Goal: Task Accomplishment & Management: Use online tool/utility

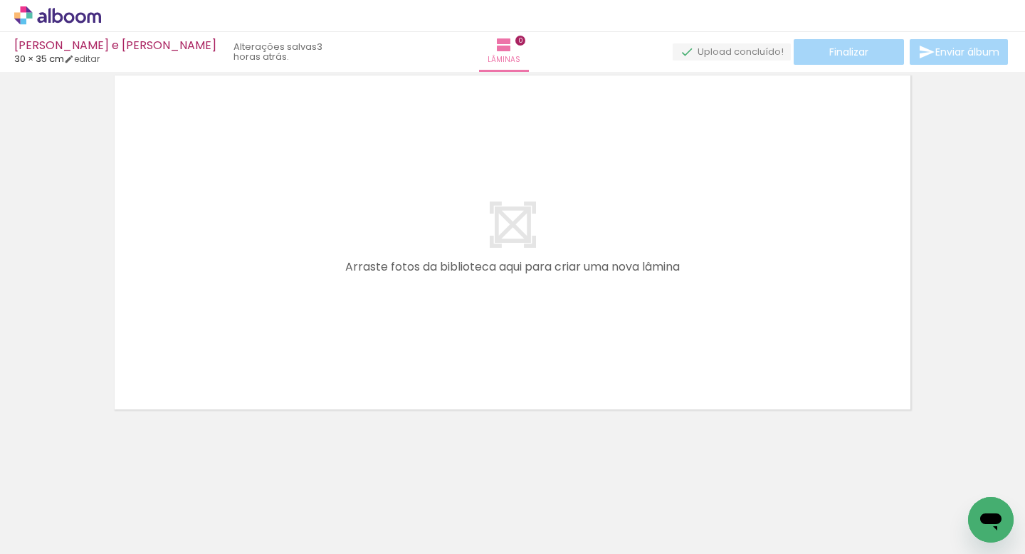
scroll to position [45, 0]
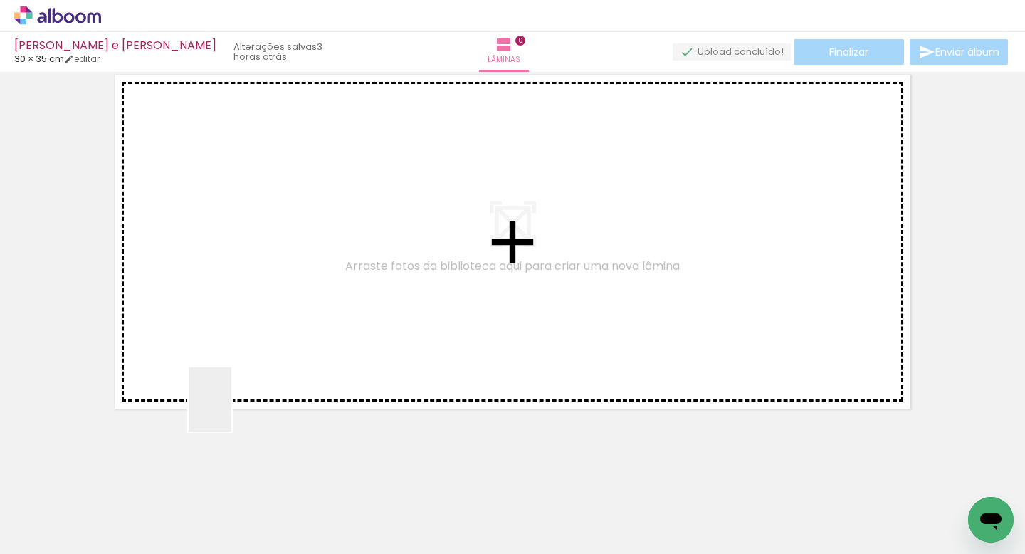
drag, startPoint x: 228, startPoint y: 507, endPoint x: 238, endPoint y: 364, distance: 142.7
click at [238, 364] on quentale-workspace at bounding box center [512, 277] width 1025 height 554
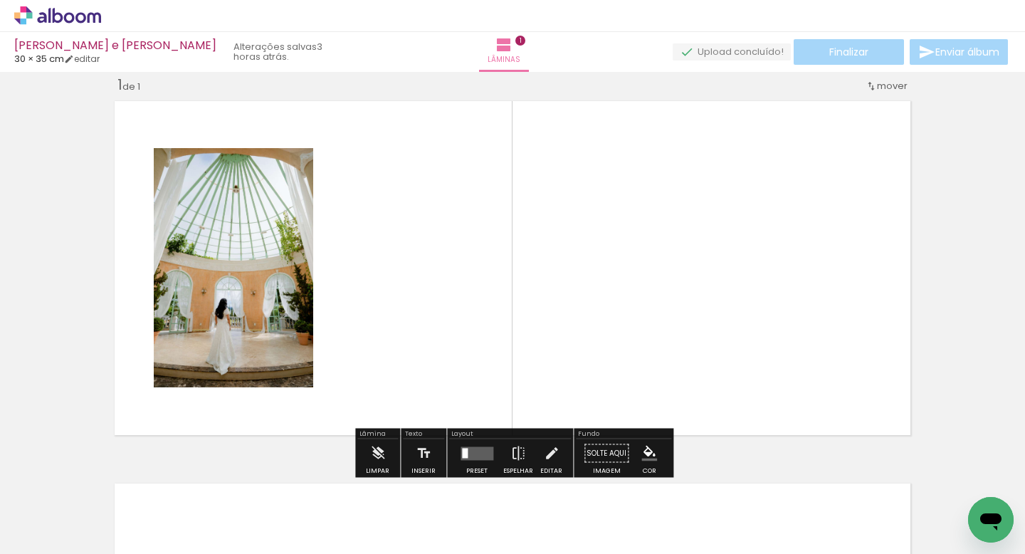
scroll to position [18, 0]
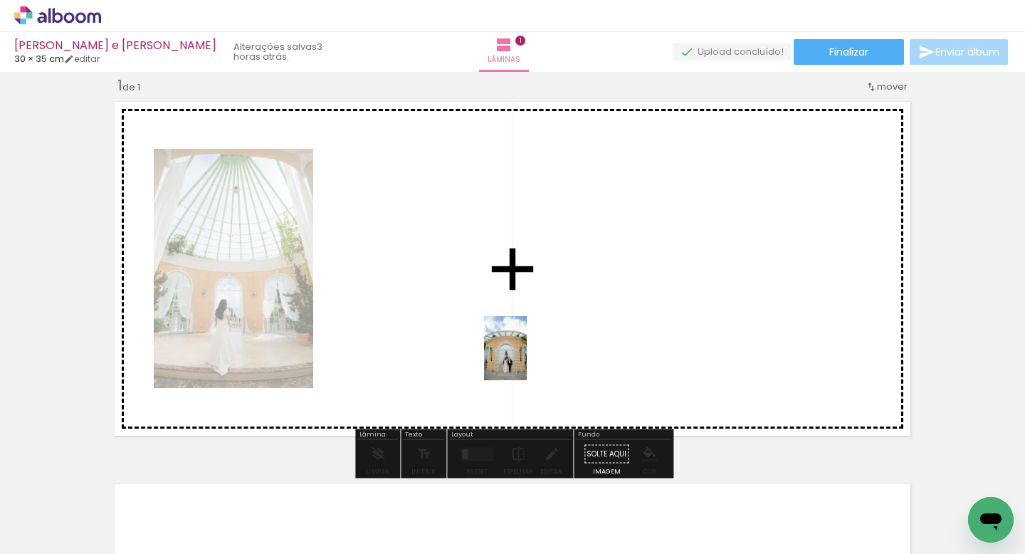
drag, startPoint x: 545, startPoint y: 516, endPoint x: 527, endPoint y: 359, distance: 157.7
click at [527, 359] on quentale-workspace at bounding box center [512, 277] width 1025 height 554
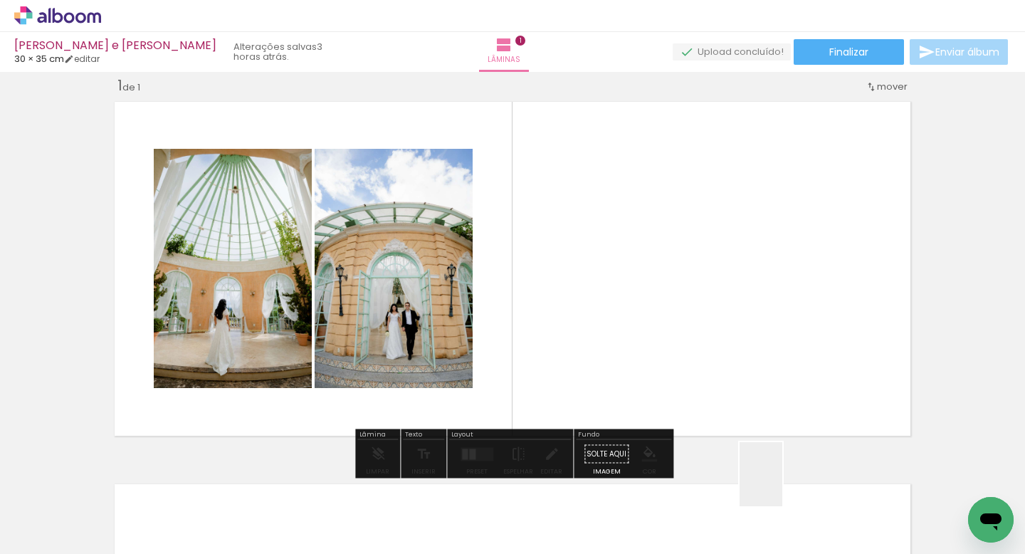
drag, startPoint x: 789, startPoint y: 517, endPoint x: 655, endPoint y: 322, distance: 236.9
click at [655, 322] on quentale-workspace at bounding box center [512, 277] width 1025 height 554
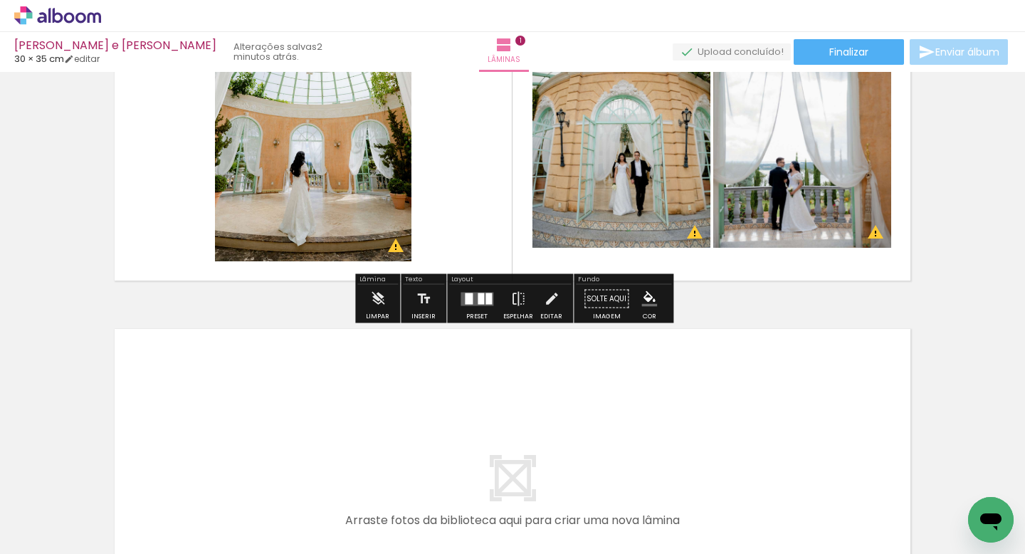
scroll to position [0, 14]
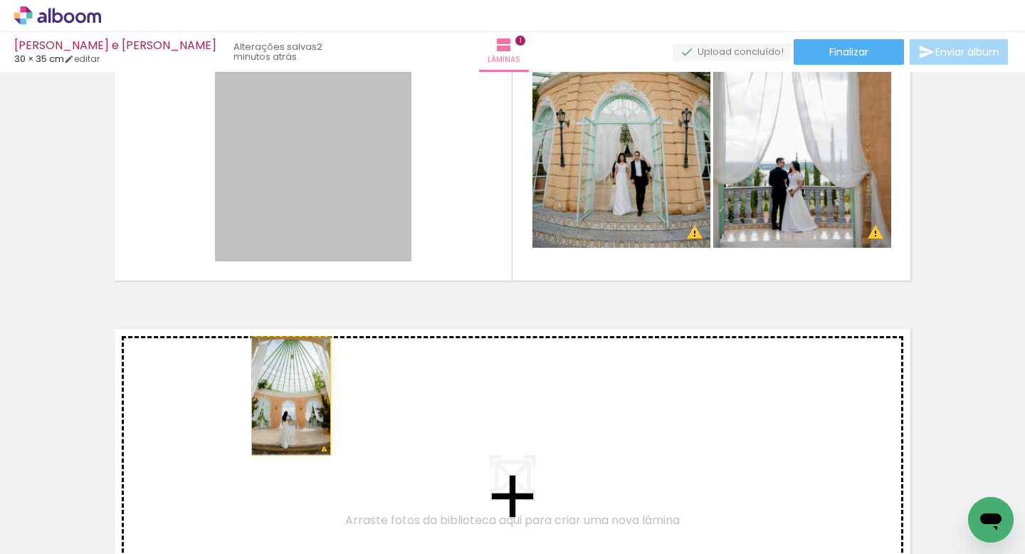
drag, startPoint x: 291, startPoint y: 157, endPoint x: 291, endPoint y: 395, distance: 238.4
click at [291, 395] on div "Inserir lâmina 1 de 1 O Designbox precisará aumentar a sua imagem em 175% para …" at bounding box center [512, 286] width 1025 height 765
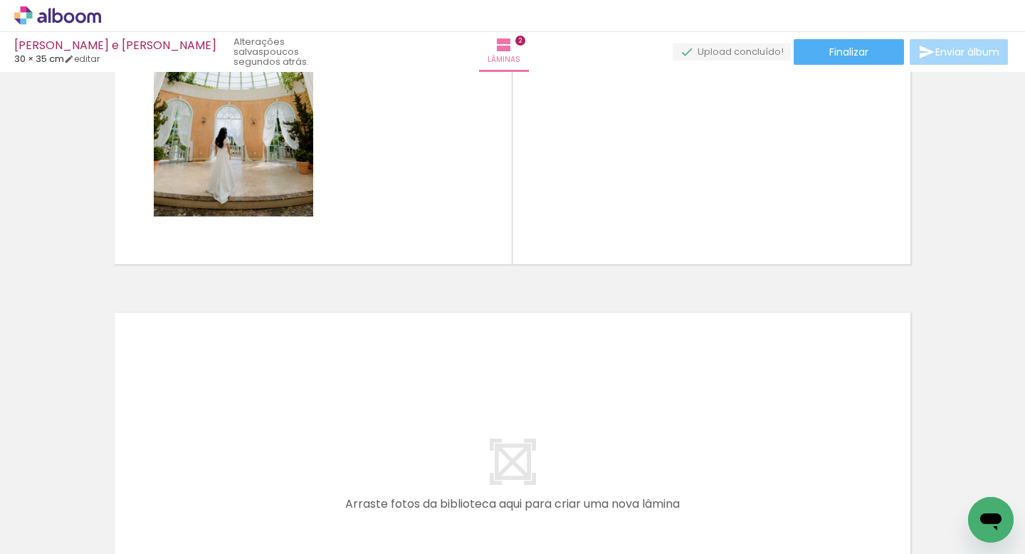
scroll to position [572, 0]
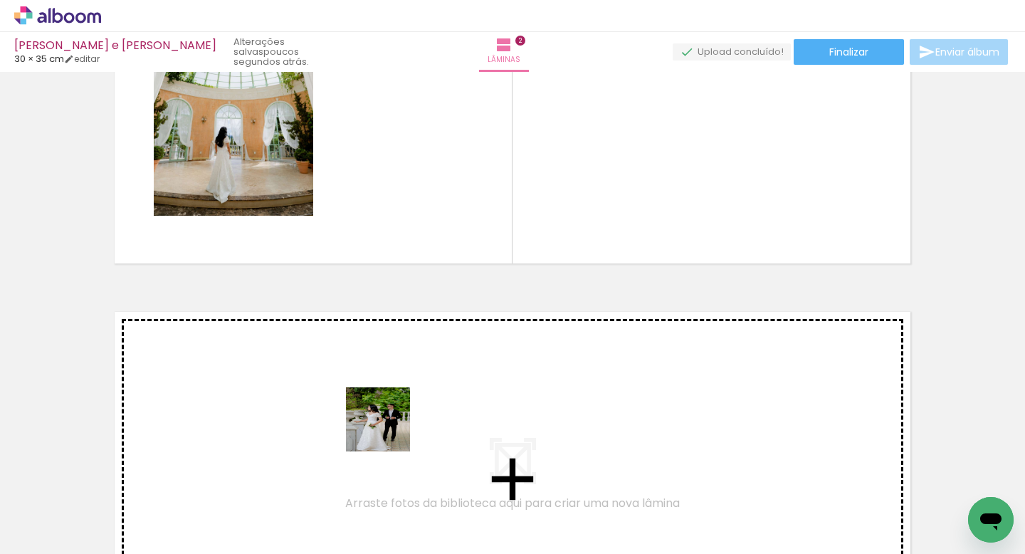
drag, startPoint x: 374, startPoint y: 504, endPoint x: 391, endPoint y: 426, distance: 80.0
click at [391, 426] on quentale-workspace at bounding box center [512, 277] width 1025 height 554
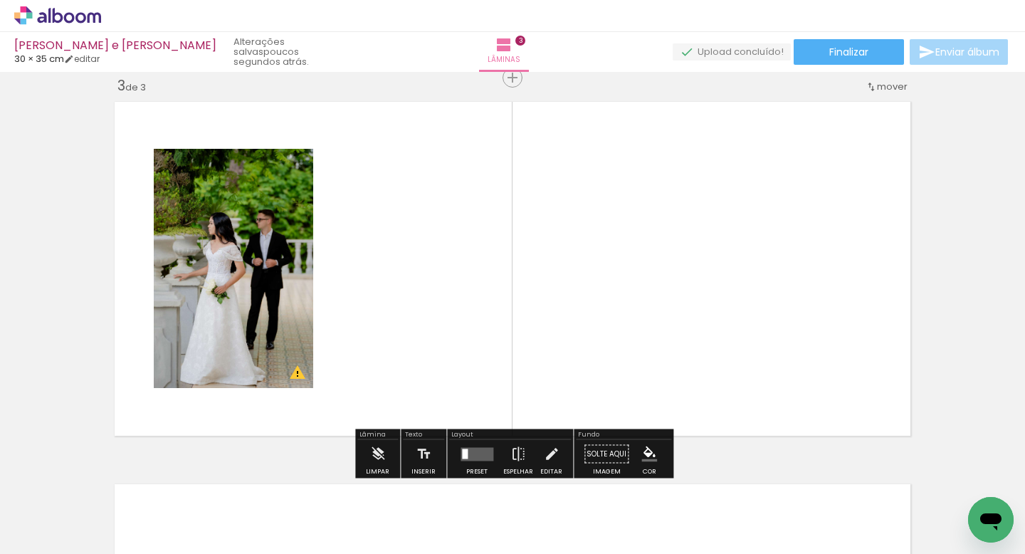
scroll to position [0, 337]
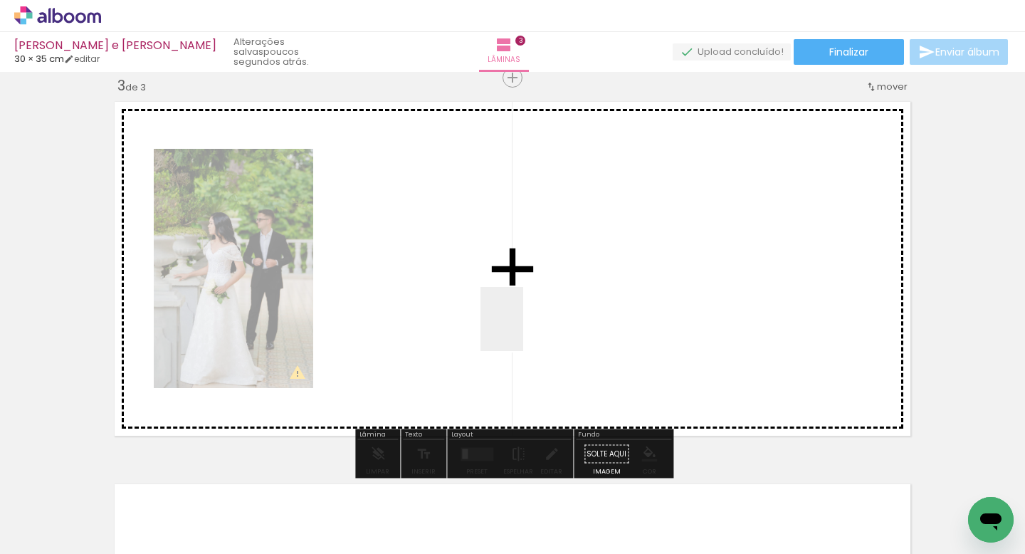
drag, startPoint x: 611, startPoint y: 506, endPoint x: 502, endPoint y: 290, distance: 242.6
click at [502, 290] on quentale-workspace at bounding box center [512, 277] width 1025 height 554
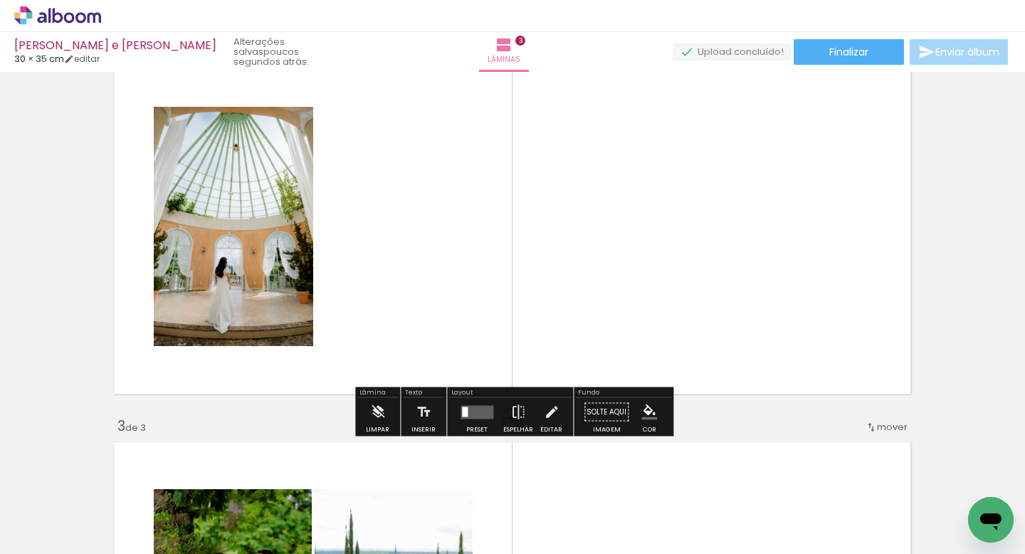
scroll to position [441, 0]
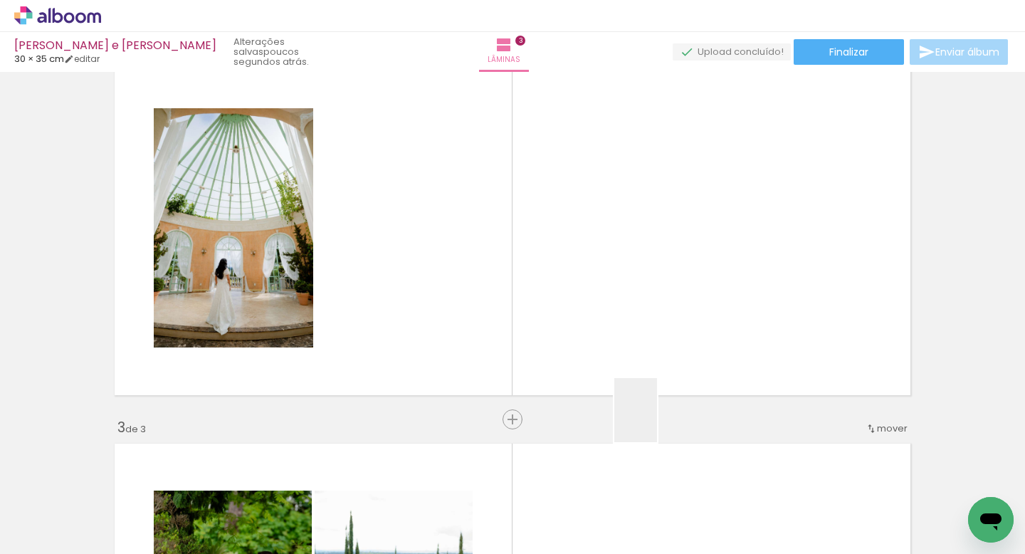
drag, startPoint x: 686, startPoint y: 496, endPoint x: 605, endPoint y: 279, distance: 231.8
click at [605, 279] on quentale-workspace at bounding box center [512, 277] width 1025 height 554
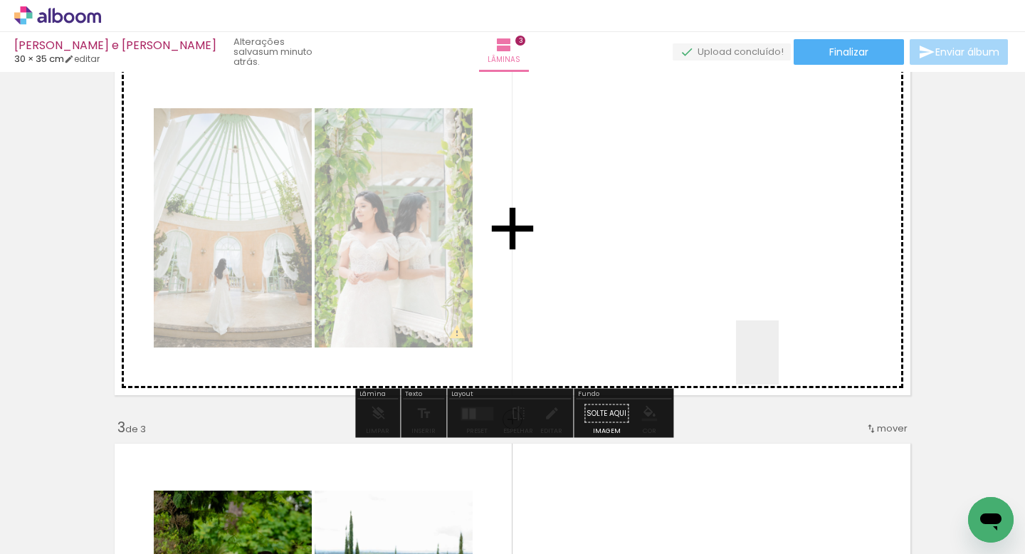
click at [777, 308] on quentale-workspace at bounding box center [512, 277] width 1025 height 554
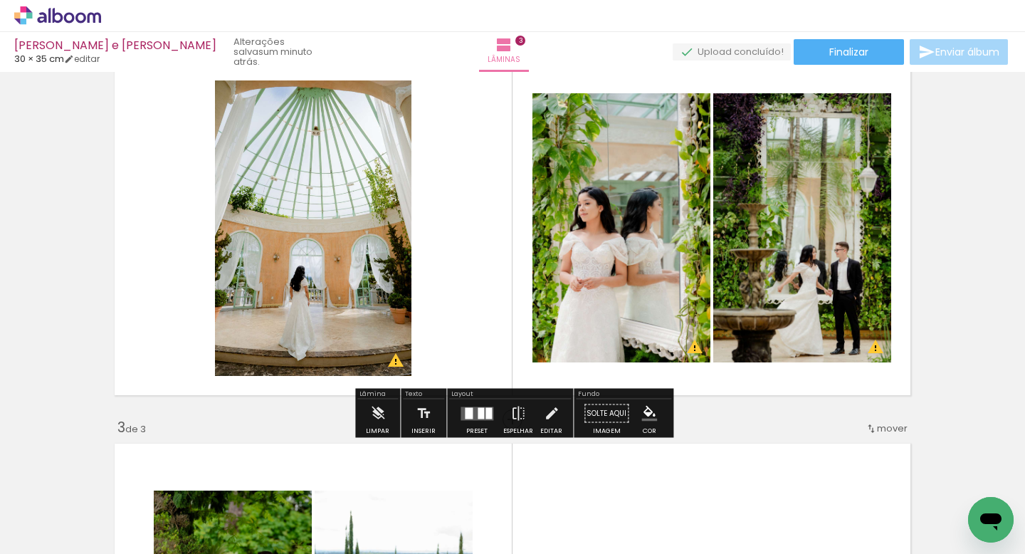
click at [479, 413] on div at bounding box center [481, 412] width 6 height 11
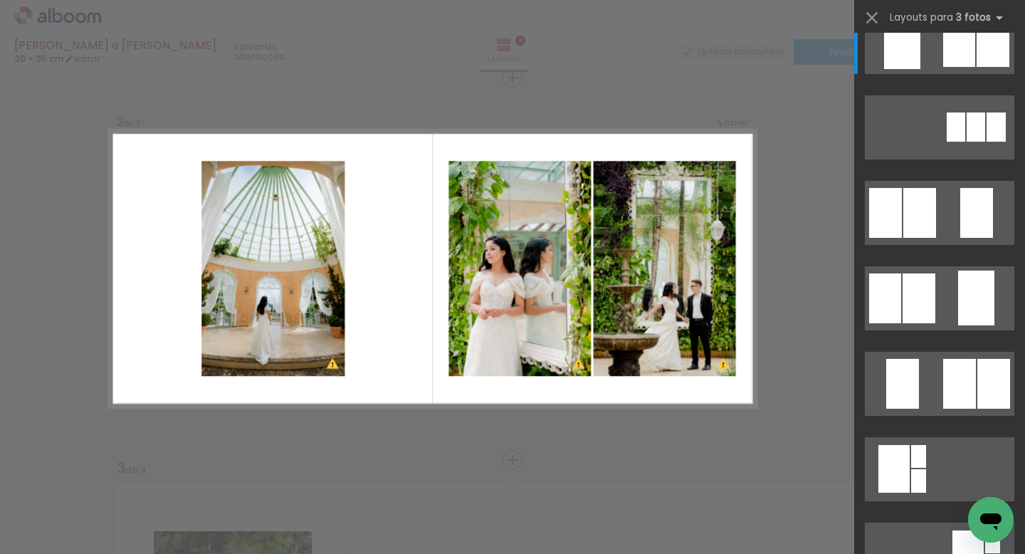
scroll to position [0, 0]
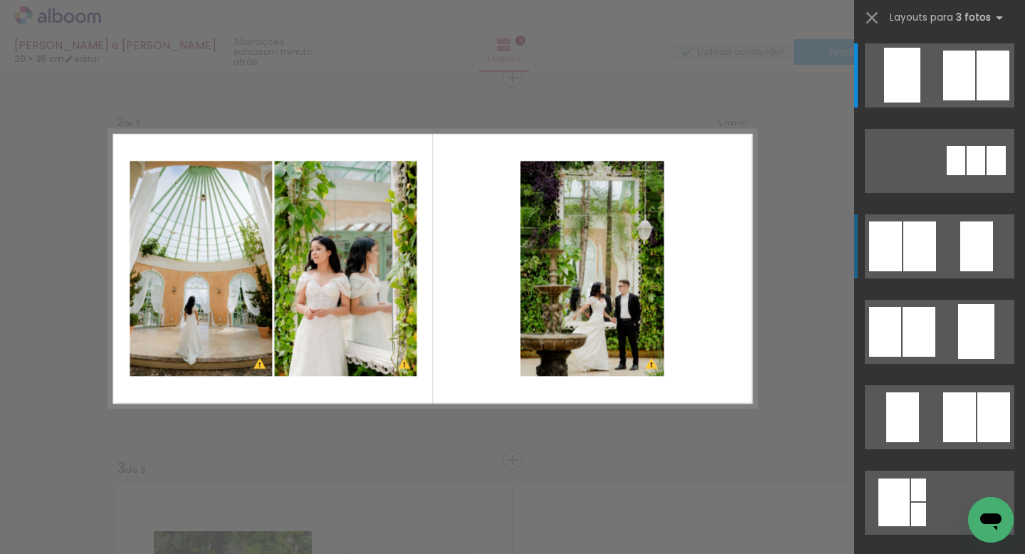
click at [943, 100] on div at bounding box center [959, 76] width 32 height 50
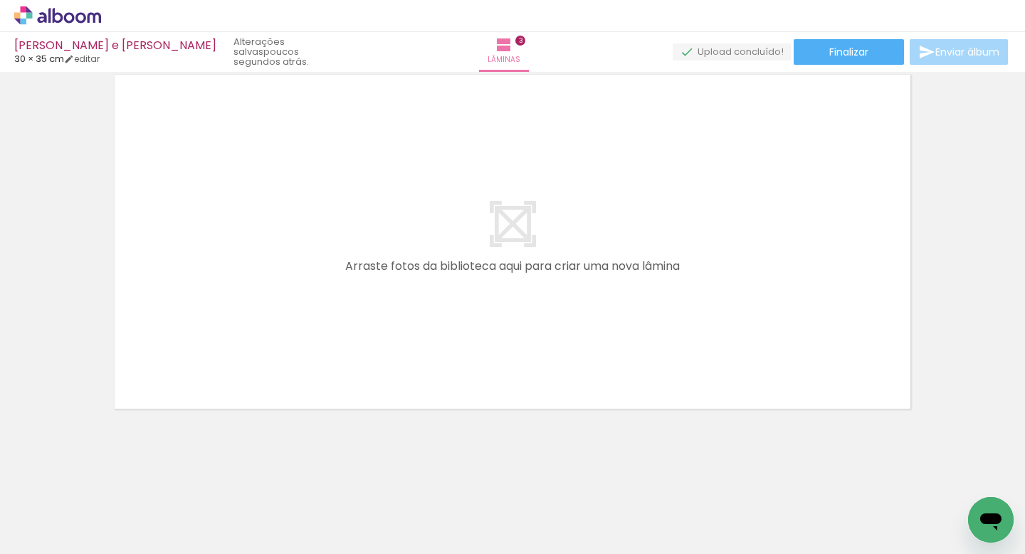
scroll to position [0, 1019]
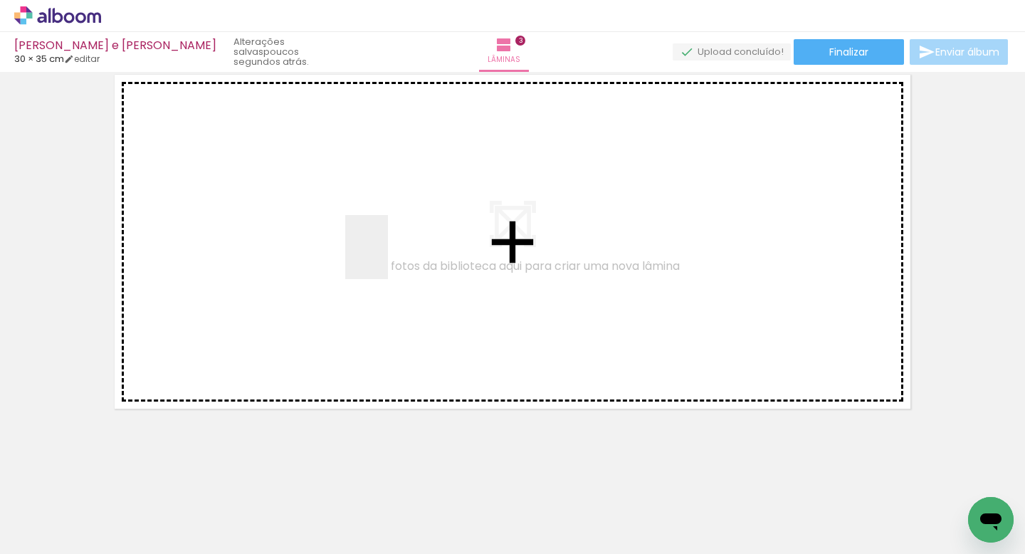
drag, startPoint x: 320, startPoint y: 512, endPoint x: 390, endPoint y: 256, distance: 266.3
click at [389, 256] on quentale-workspace at bounding box center [512, 277] width 1025 height 554
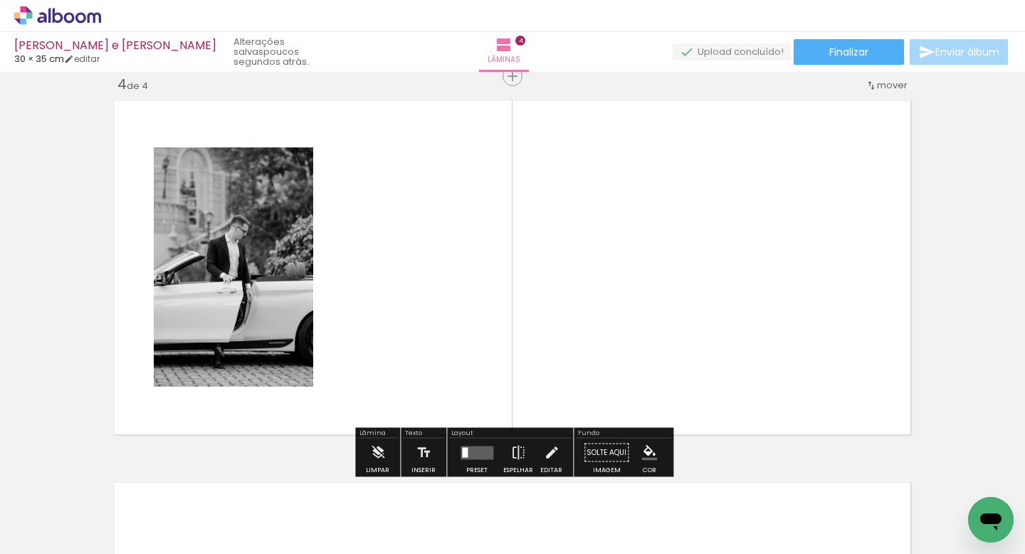
scroll to position [1164, 0]
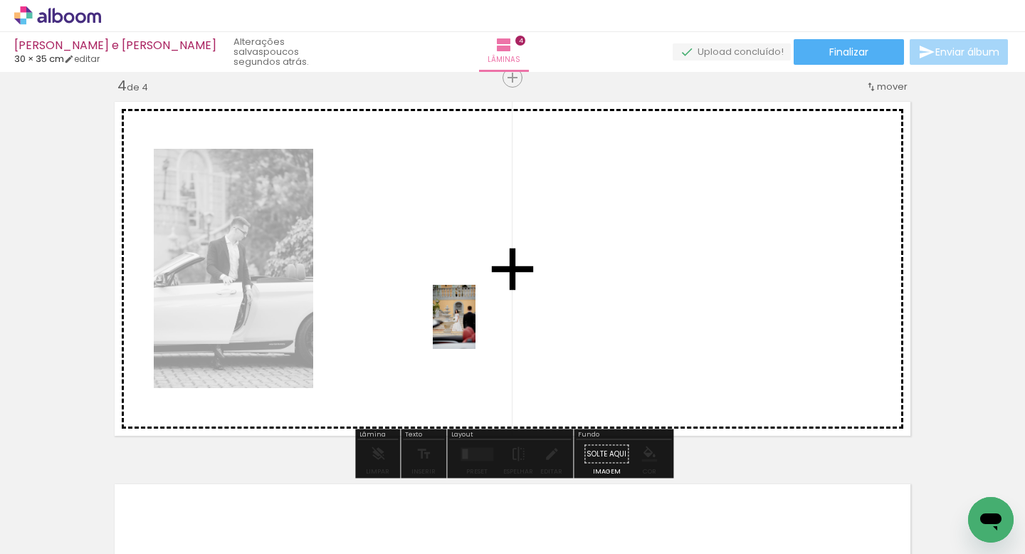
drag, startPoint x: 473, startPoint y: 503, endPoint x: 475, endPoint y: 327, distance: 175.1
click at [475, 327] on quentale-workspace at bounding box center [512, 277] width 1025 height 554
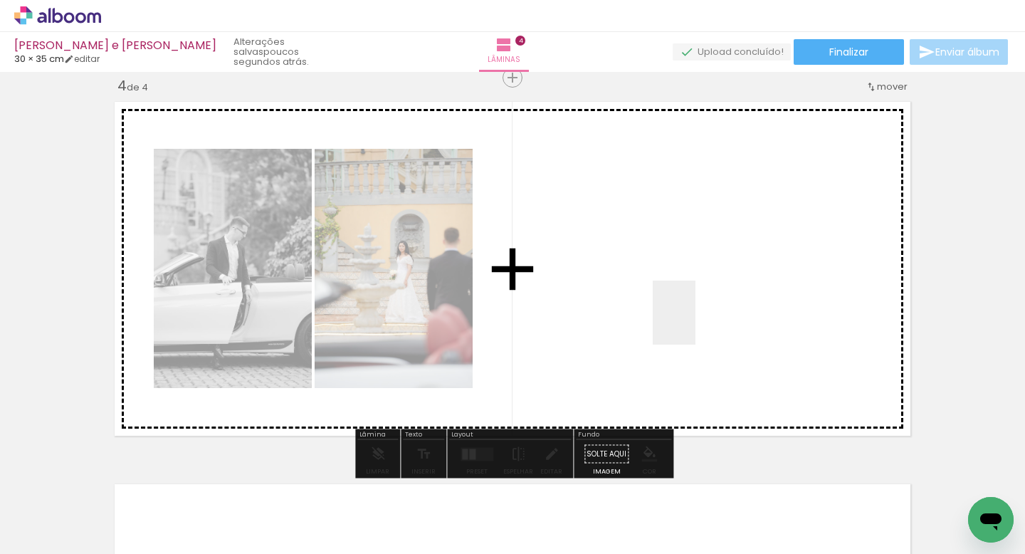
drag, startPoint x: 734, startPoint y: 510, endPoint x: 693, endPoint y: 318, distance: 195.9
click at [693, 318] on quentale-workspace at bounding box center [512, 277] width 1025 height 554
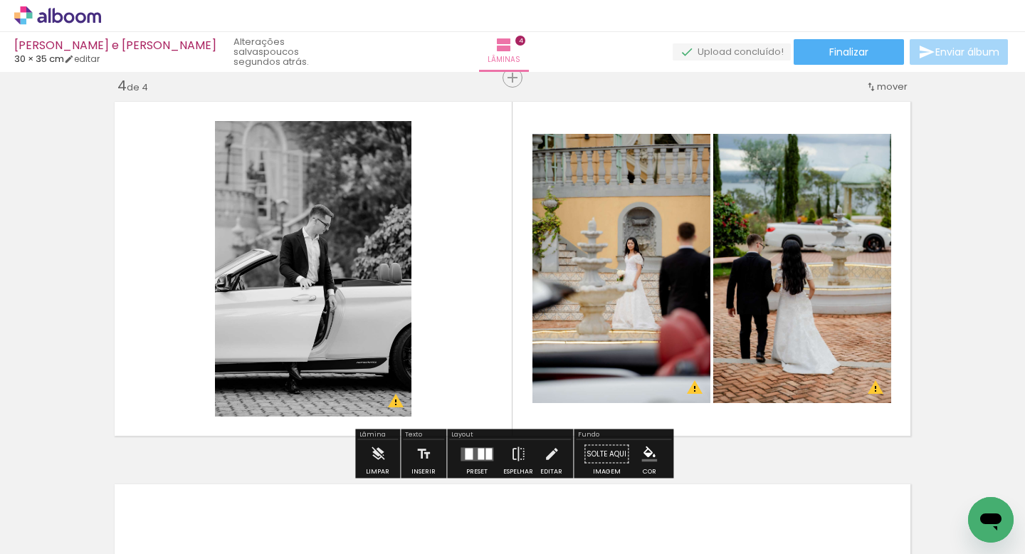
click at [483, 447] on quentale-layouter at bounding box center [477, 454] width 33 height 14
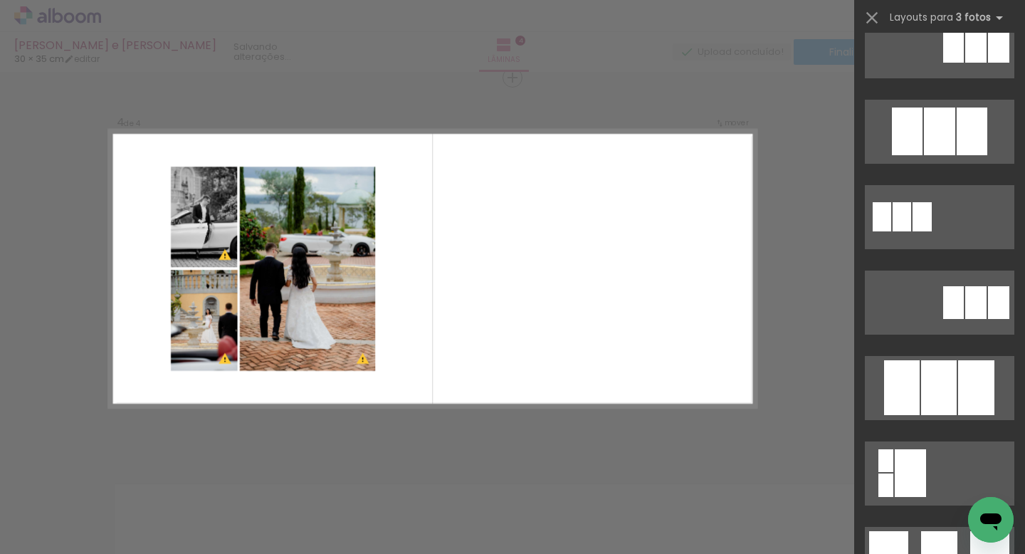
scroll to position [630, 0]
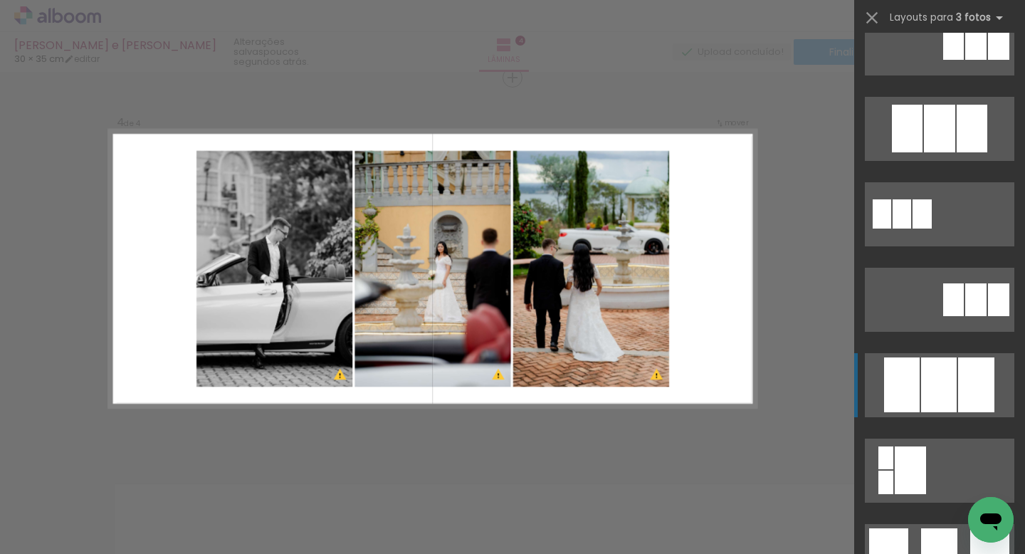
click at [944, 152] on div at bounding box center [939, 129] width 31 height 48
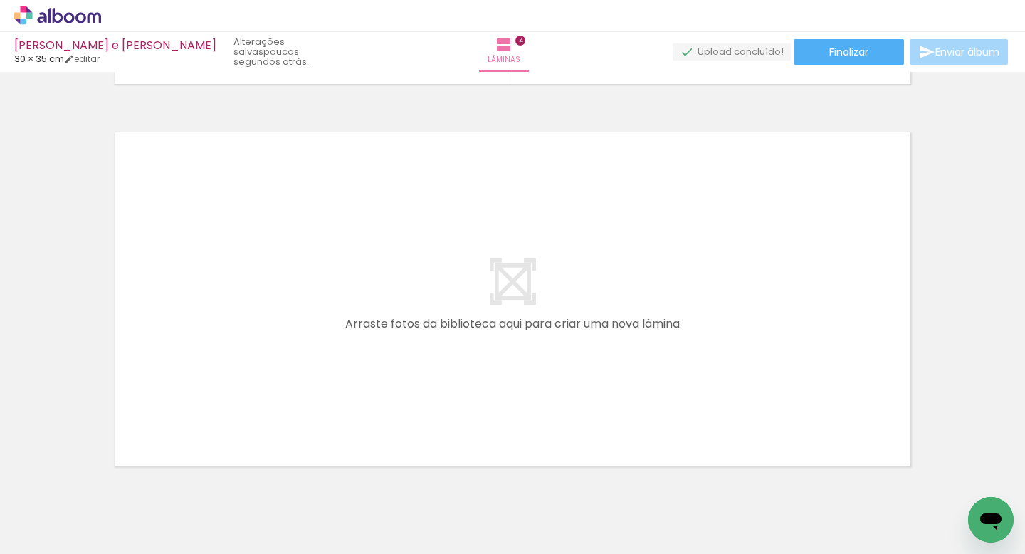
scroll to position [1518, 0]
drag, startPoint x: 790, startPoint y: 521, endPoint x: 714, endPoint y: 426, distance: 122.1
click at [714, 426] on quentale-workspace at bounding box center [512, 277] width 1025 height 554
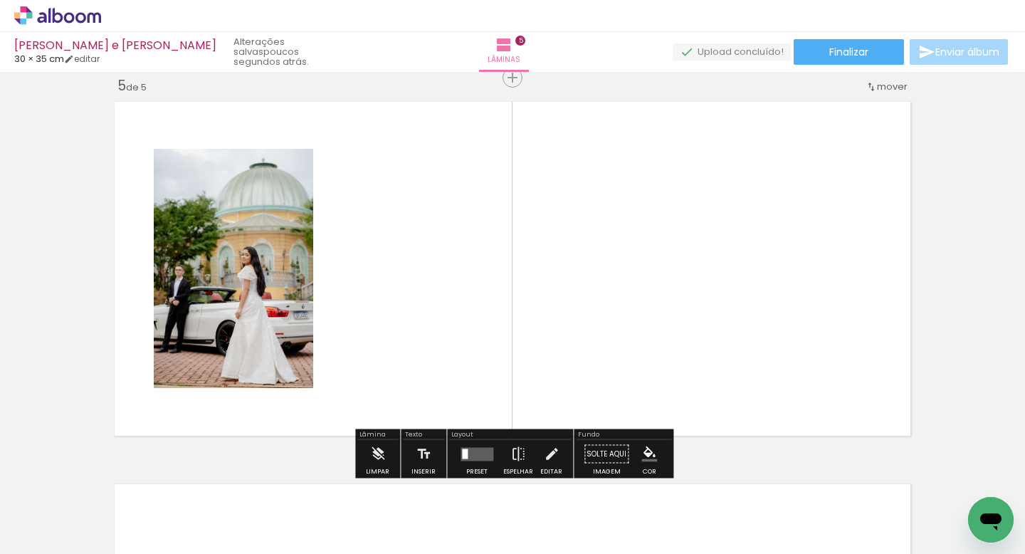
scroll to position [0, 1723]
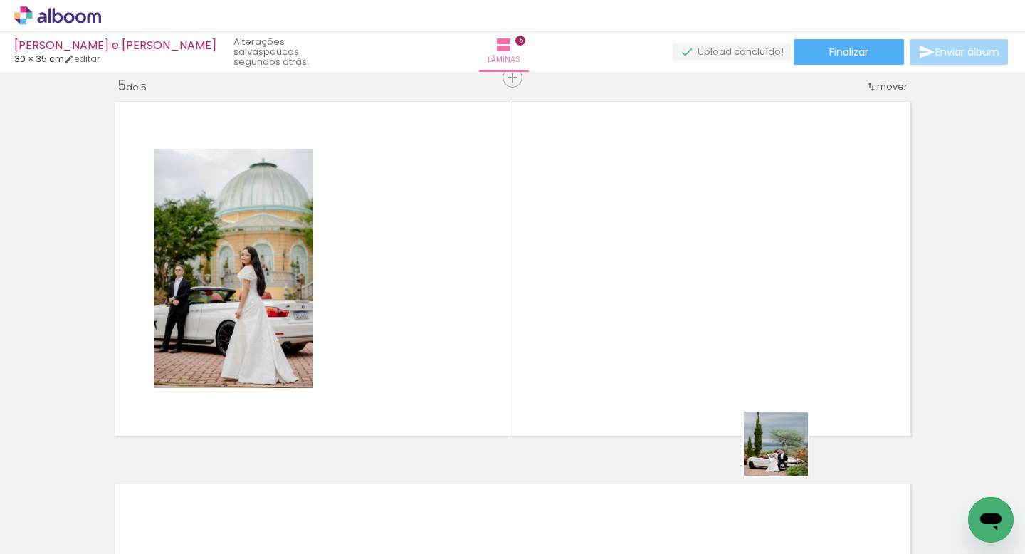
drag, startPoint x: 803, startPoint y: 512, endPoint x: 725, endPoint y: 310, distance: 216.5
click at [726, 310] on quentale-workspace at bounding box center [512, 277] width 1025 height 554
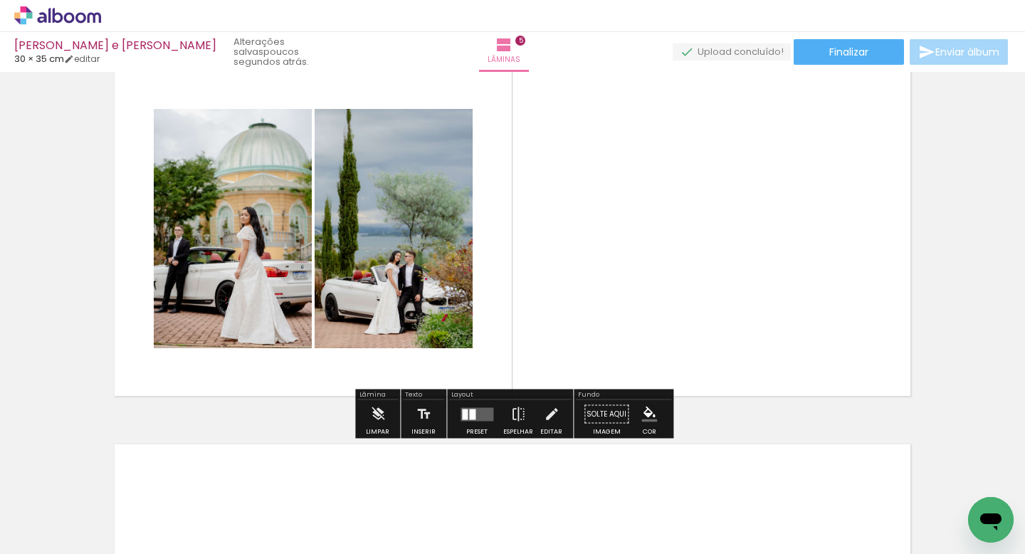
scroll to position [1609, 0]
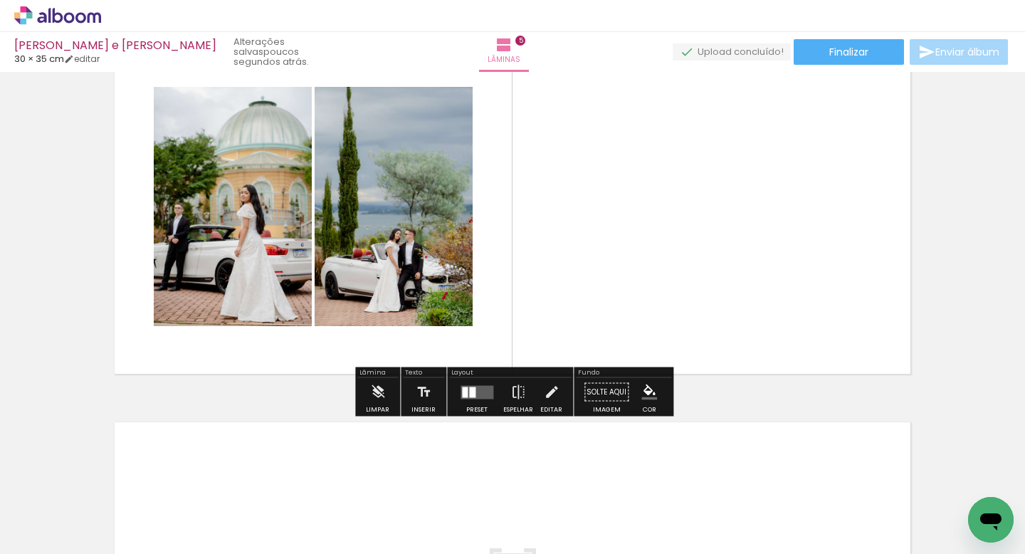
click at [477, 389] on quentale-layouter at bounding box center [477, 392] width 33 height 14
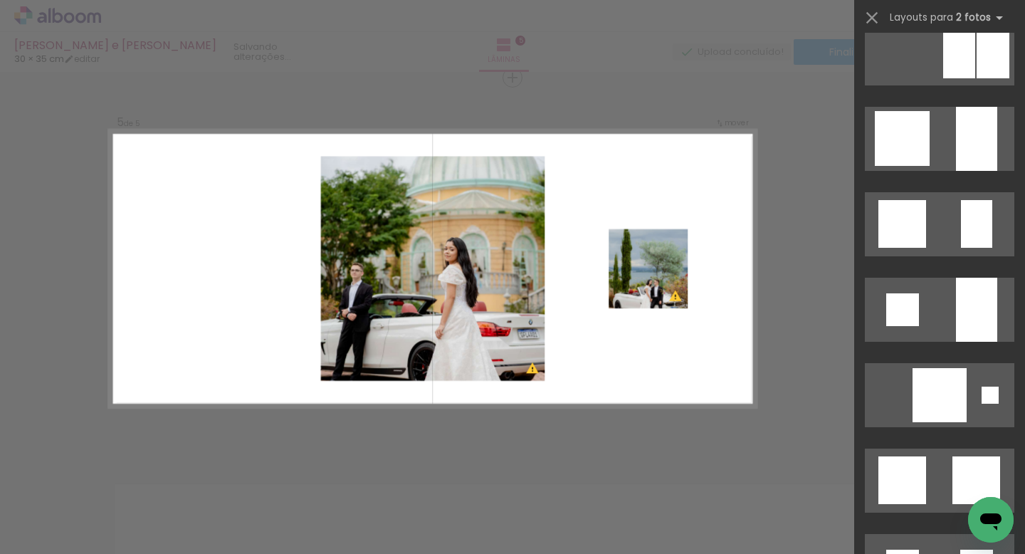
scroll to position [1142, 0]
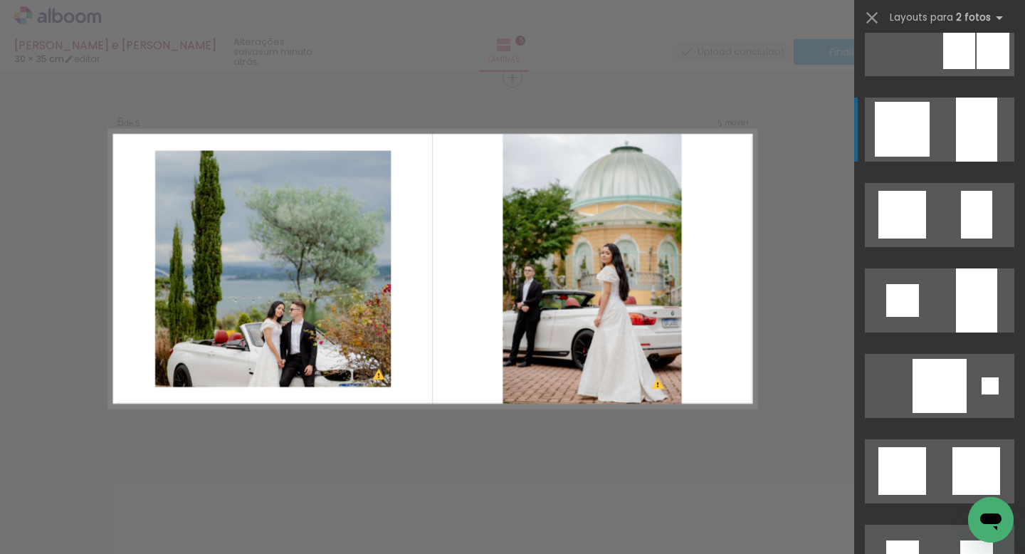
click at [931, 525] on quentale-layouter at bounding box center [939, 557] width 149 height 64
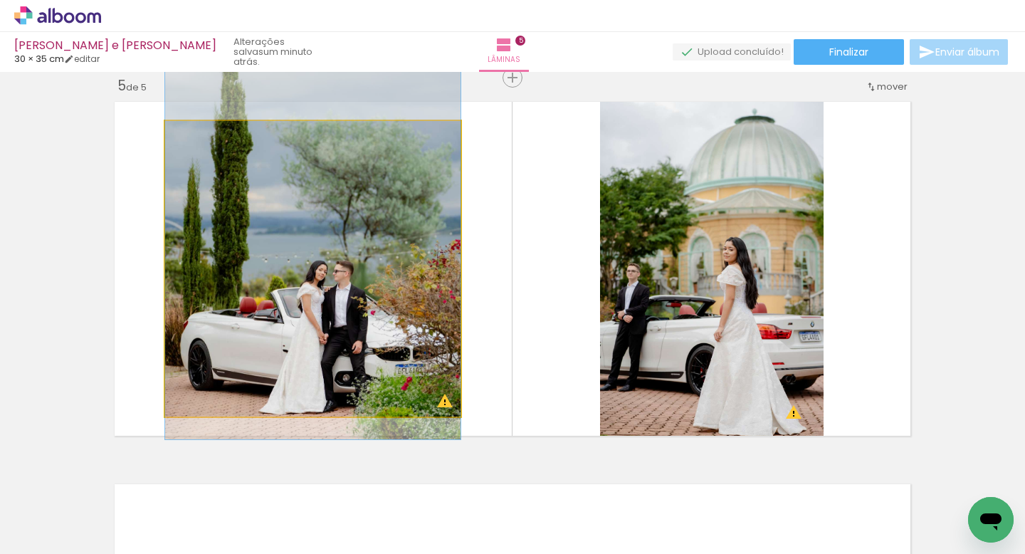
drag, startPoint x: 386, startPoint y: 251, endPoint x: 391, endPoint y: 202, distance: 48.7
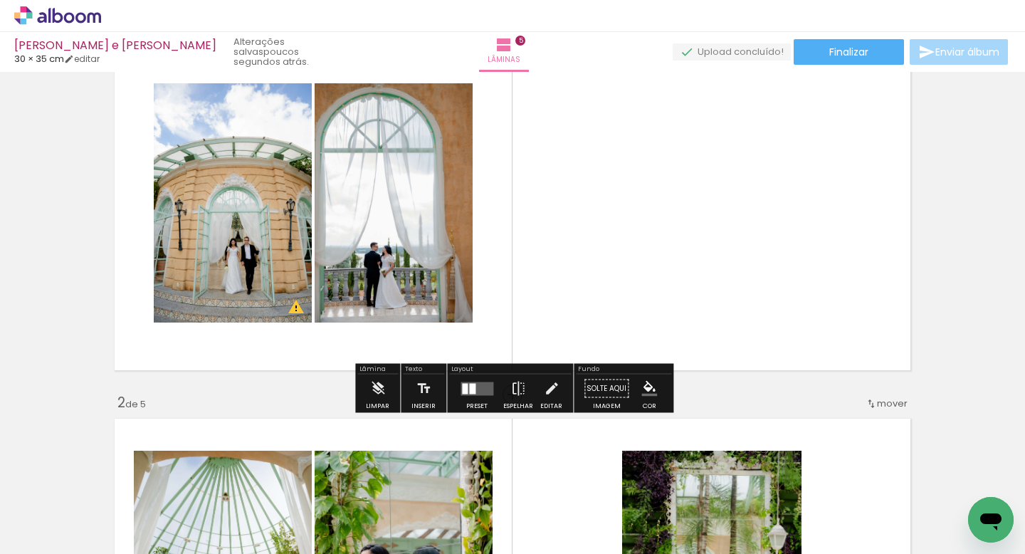
scroll to position [83, 0]
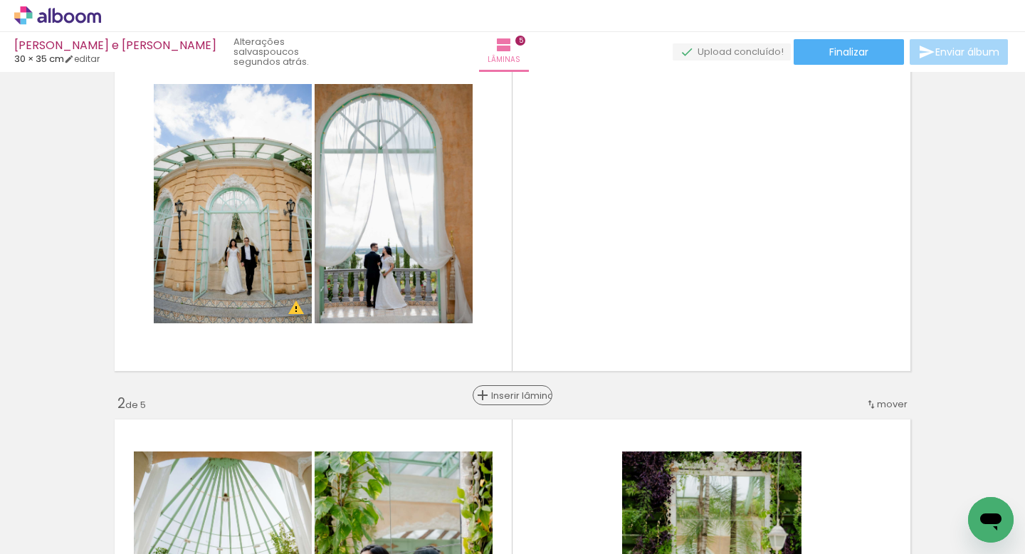
click at [513, 396] on span "Inserir lâmina" at bounding box center [519, 395] width 56 height 9
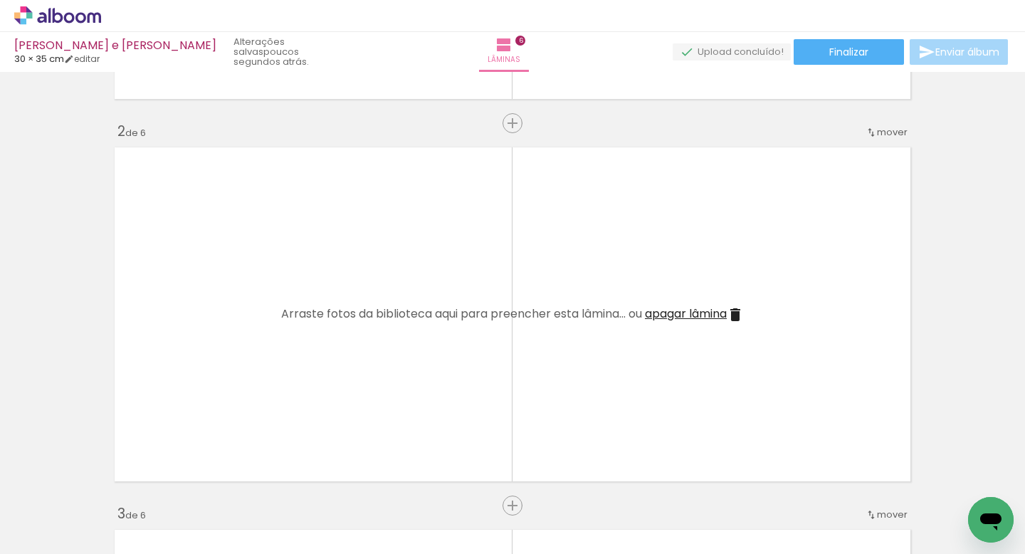
scroll to position [364, 0]
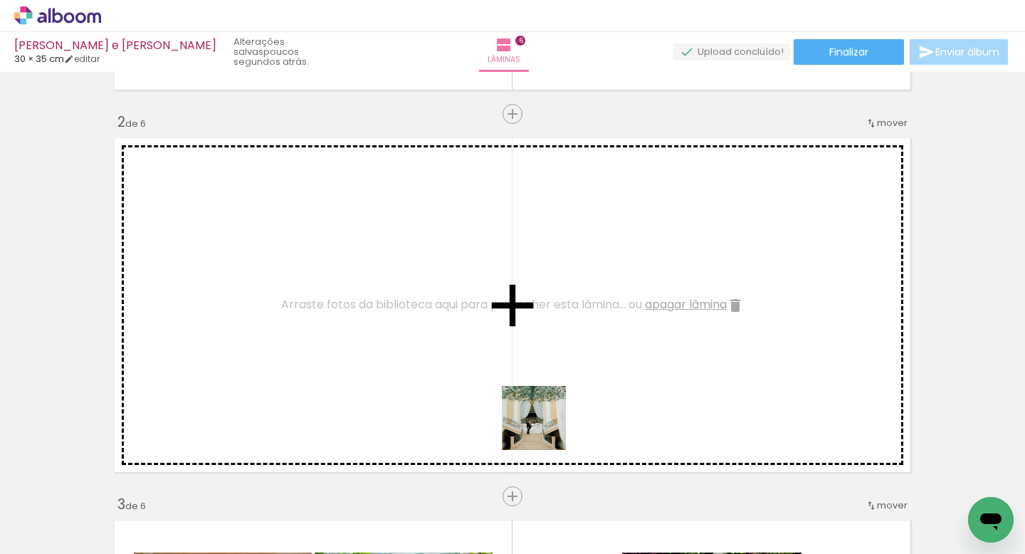
drag, startPoint x: 628, startPoint y: 510, endPoint x: 428, endPoint y: 374, distance: 240.9
click at [428, 376] on quentale-workspace at bounding box center [512, 277] width 1025 height 554
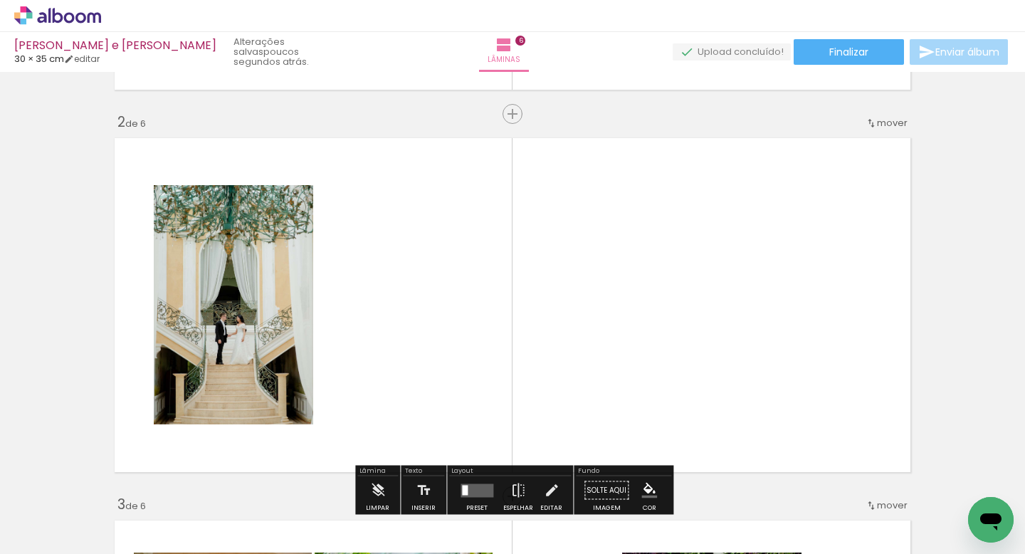
scroll to position [0, 2190]
drag, startPoint x: 913, startPoint y: 511, endPoint x: 737, endPoint y: 374, distance: 223.1
click at [738, 374] on quentale-workspace at bounding box center [512, 277] width 1025 height 554
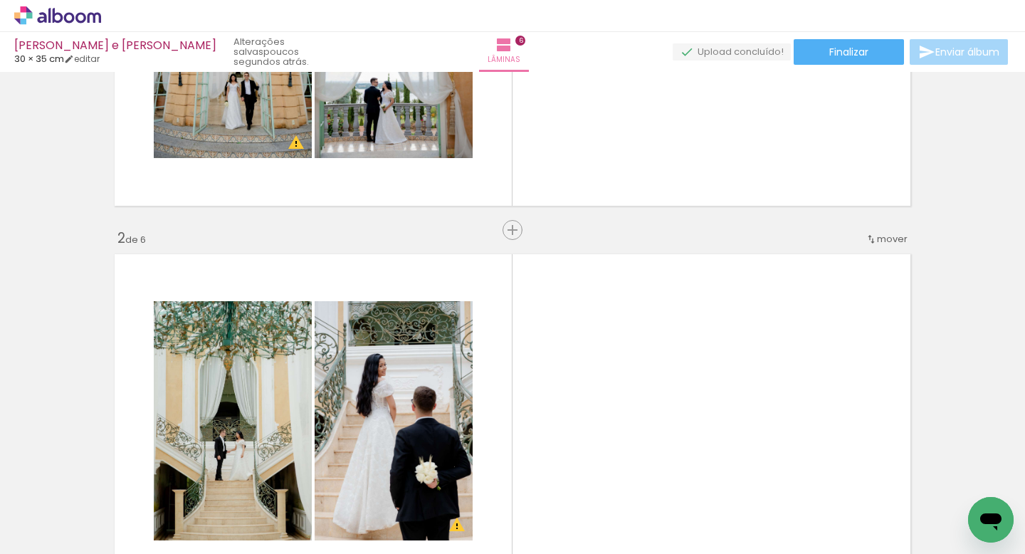
scroll to position [230, 0]
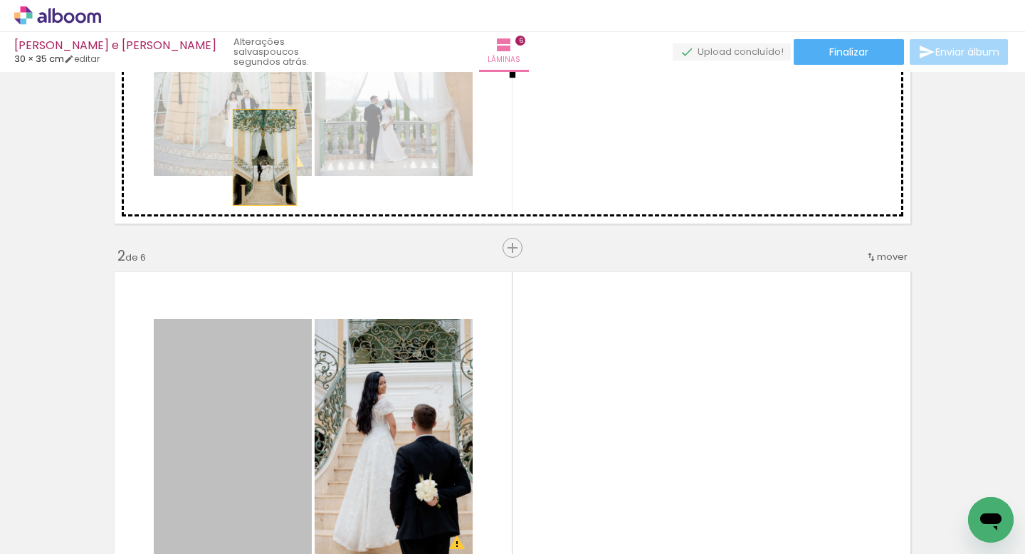
drag, startPoint x: 268, startPoint y: 392, endPoint x: 265, endPoint y: 191, distance: 201.5
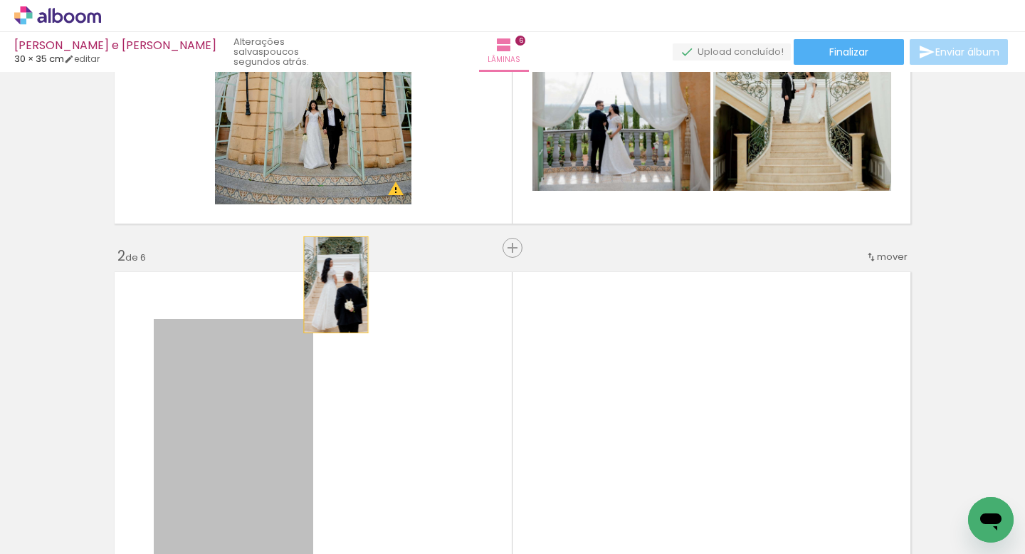
drag, startPoint x: 304, startPoint y: 374, endPoint x: 446, endPoint y: 137, distance: 276.1
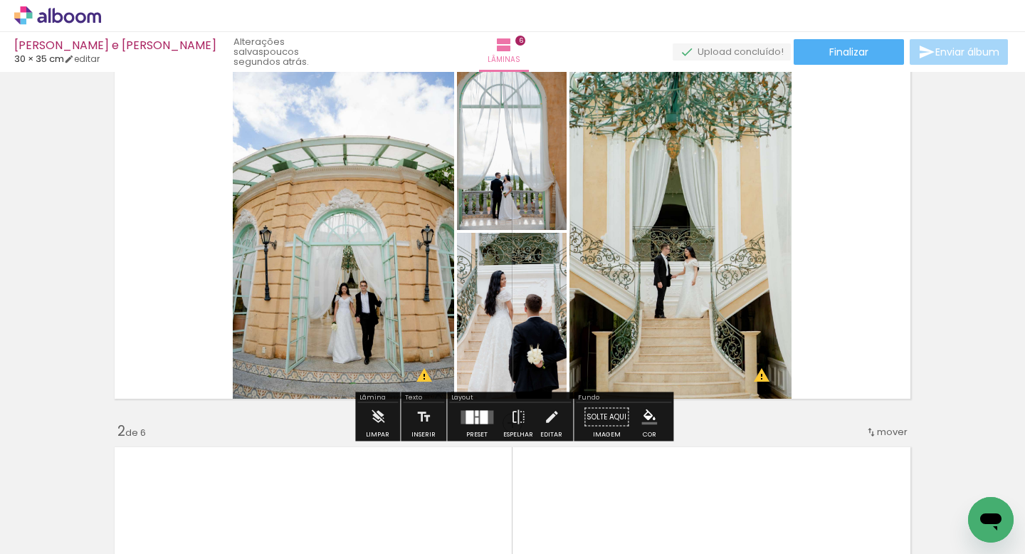
scroll to position [51, 0]
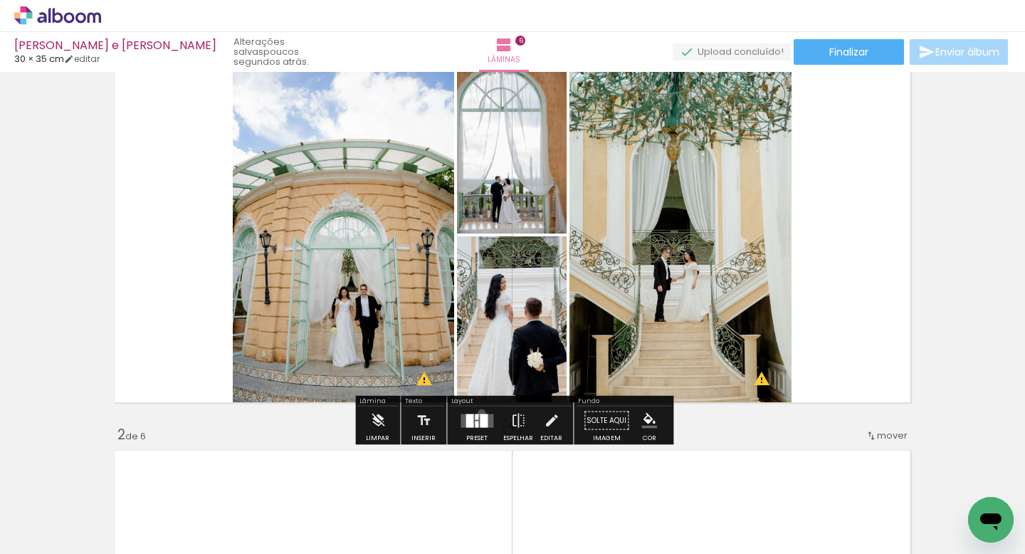
click at [480, 414] on div at bounding box center [484, 421] width 8 height 14
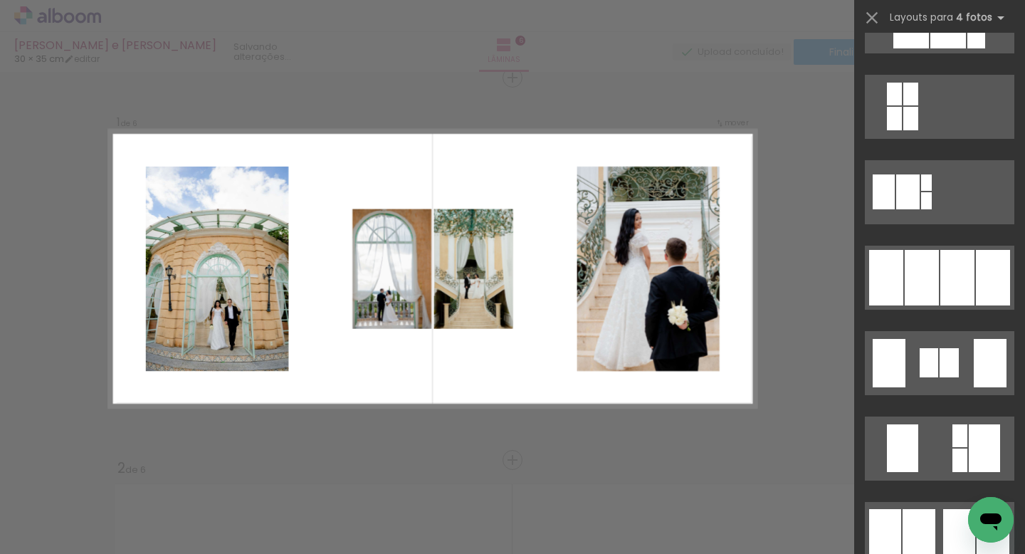
scroll to position [833, 0]
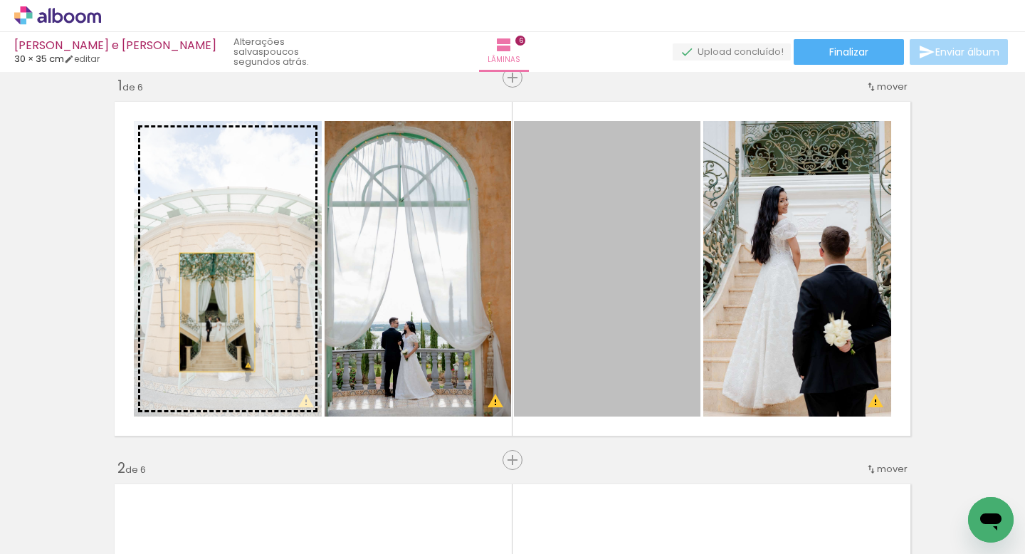
drag, startPoint x: 560, startPoint y: 307, endPoint x: 217, endPoint y: 312, distance: 343.1
click at [0, 0] on slot at bounding box center [0, 0] width 0 height 0
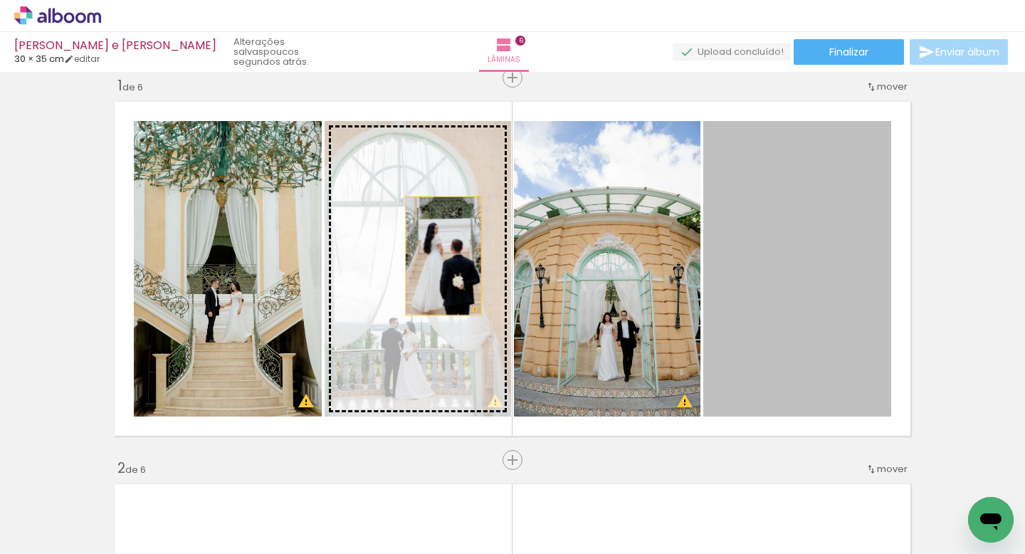
drag, startPoint x: 790, startPoint y: 243, endPoint x: 440, endPoint y: 256, distance: 350.4
click at [0, 0] on slot at bounding box center [0, 0] width 0 height 0
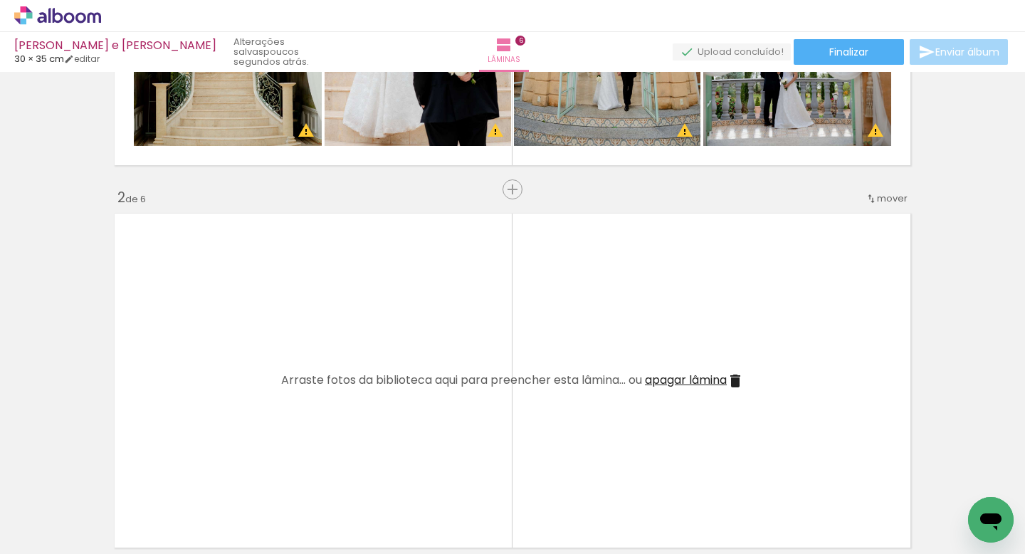
scroll to position [264, 0]
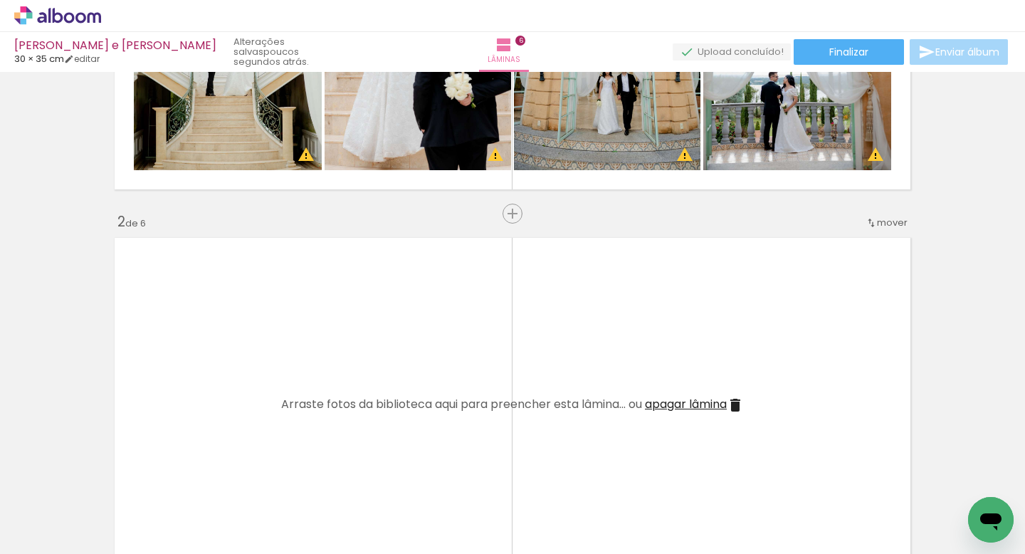
click at [713, 401] on span "apagar lâmina" at bounding box center [686, 404] width 82 height 16
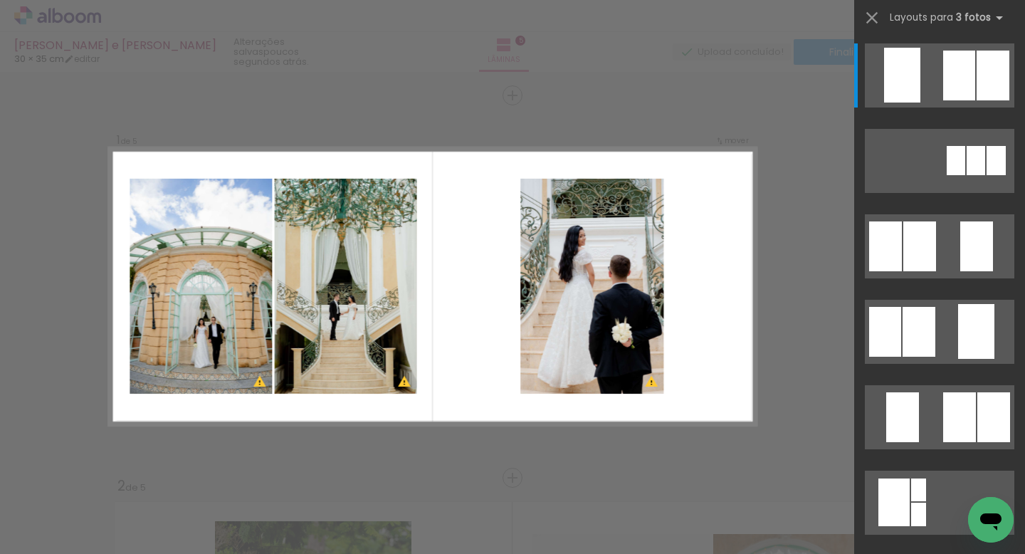
scroll to position [0, 2992]
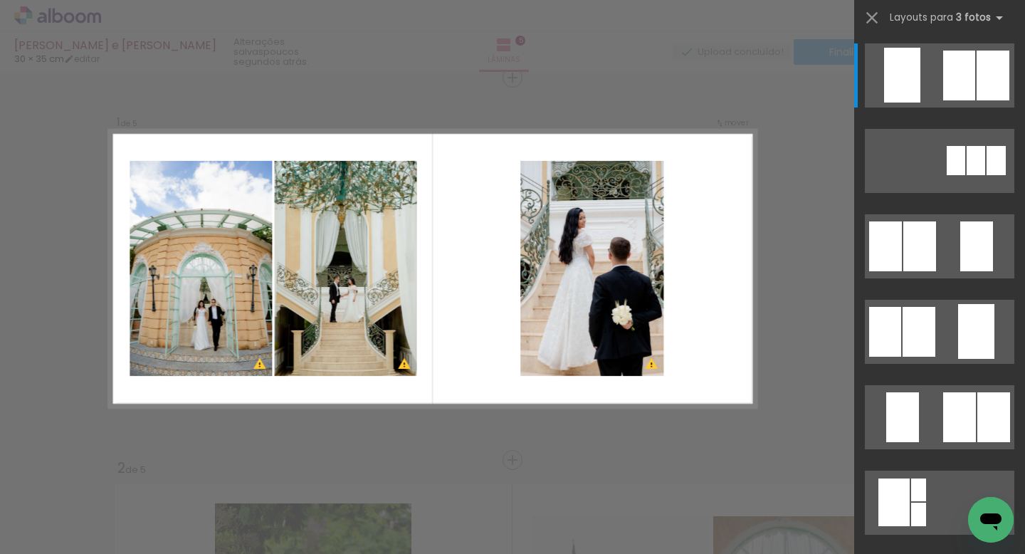
click at [947, 175] on div at bounding box center [956, 160] width 19 height 29
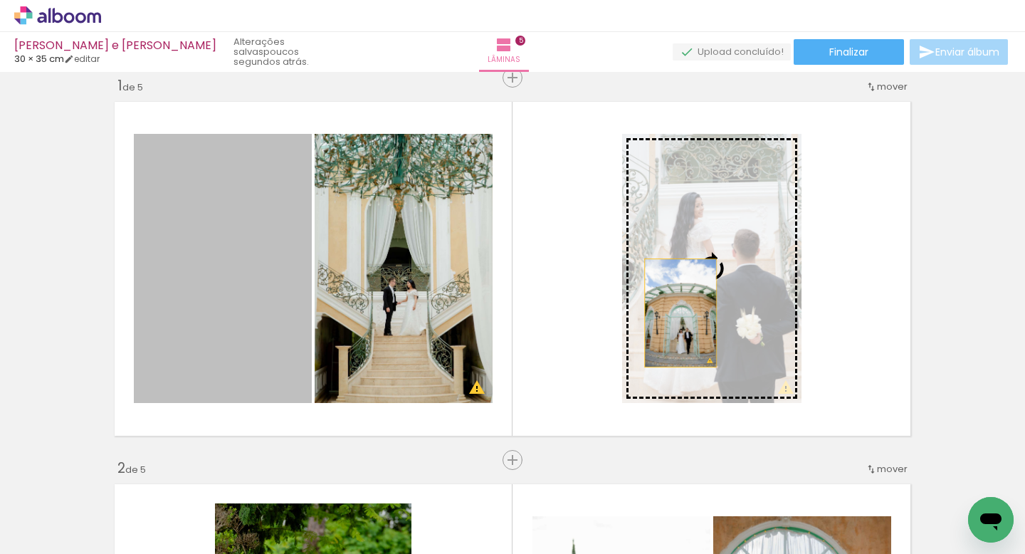
drag, startPoint x: 216, startPoint y: 319, endPoint x: 703, endPoint y: 311, distance: 486.9
click at [0, 0] on slot at bounding box center [0, 0] width 0 height 0
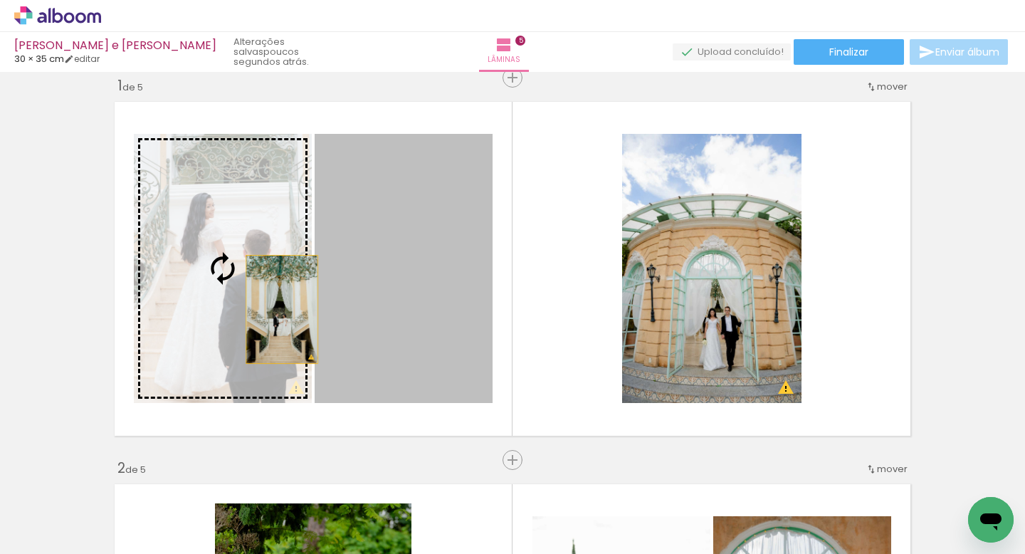
drag, startPoint x: 377, startPoint y: 309, endPoint x: 270, endPoint y: 309, distance: 106.8
click at [0, 0] on slot at bounding box center [0, 0] width 0 height 0
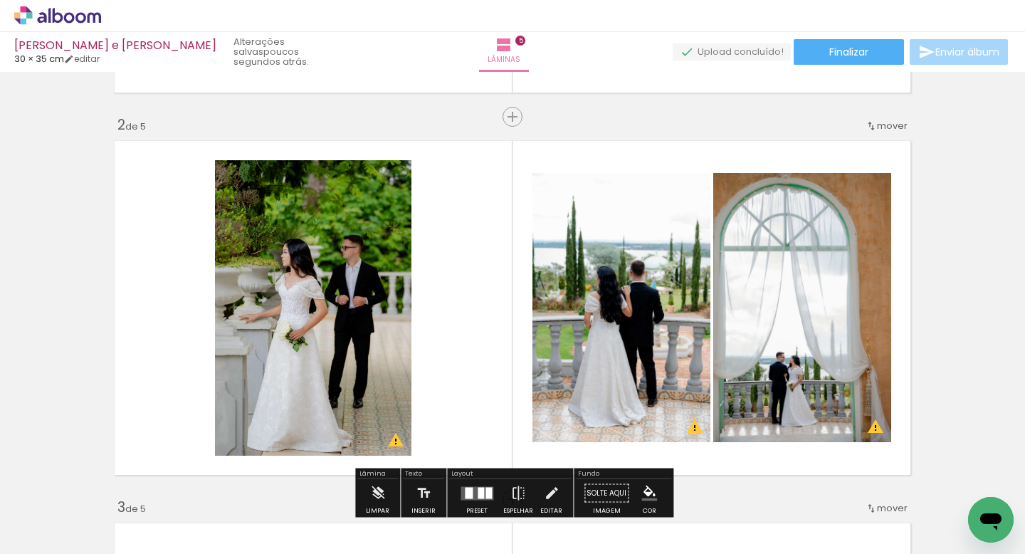
scroll to position [381, 0]
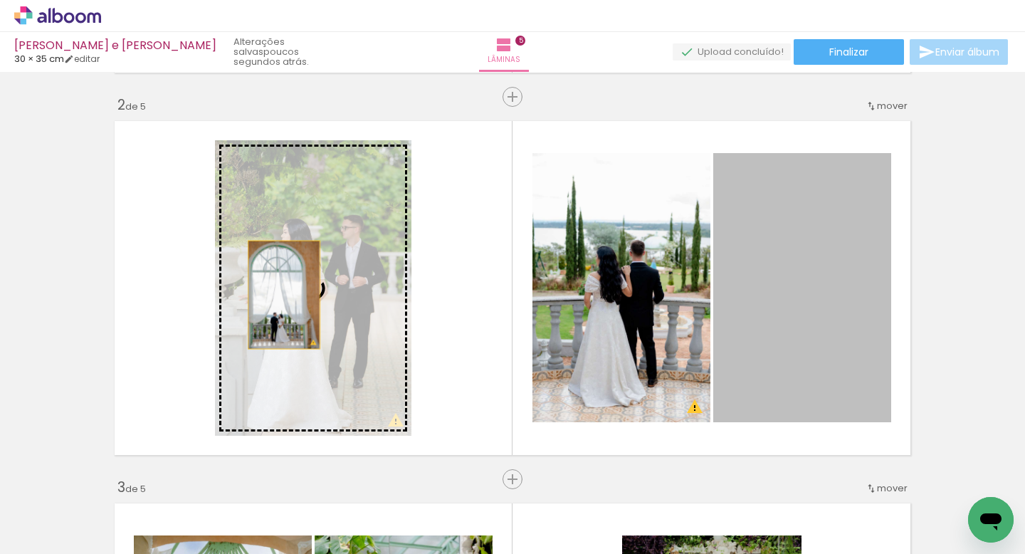
drag, startPoint x: 775, startPoint y: 320, endPoint x: 251, endPoint y: 304, distance: 524.1
click at [0, 0] on slot at bounding box center [0, 0] width 0 height 0
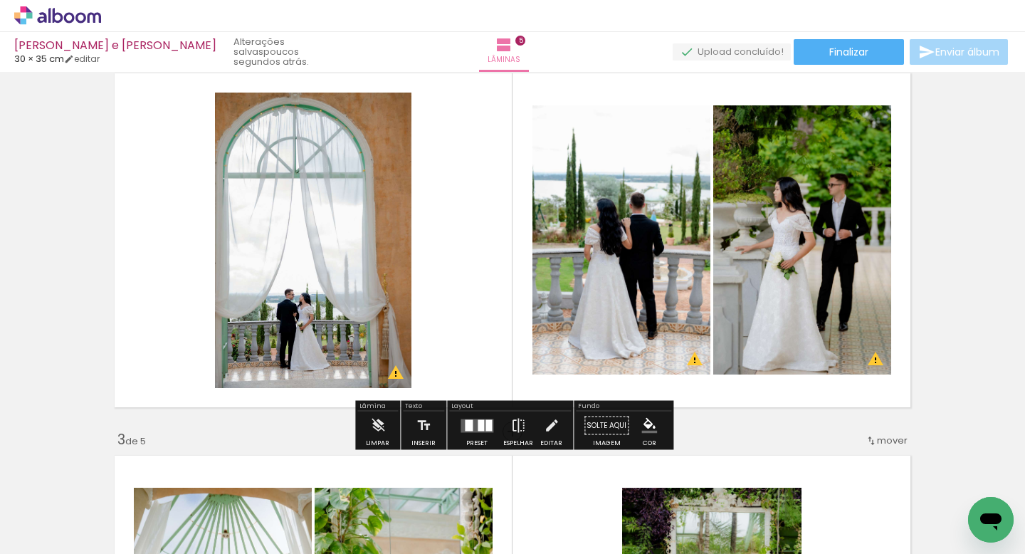
scroll to position [430, 0]
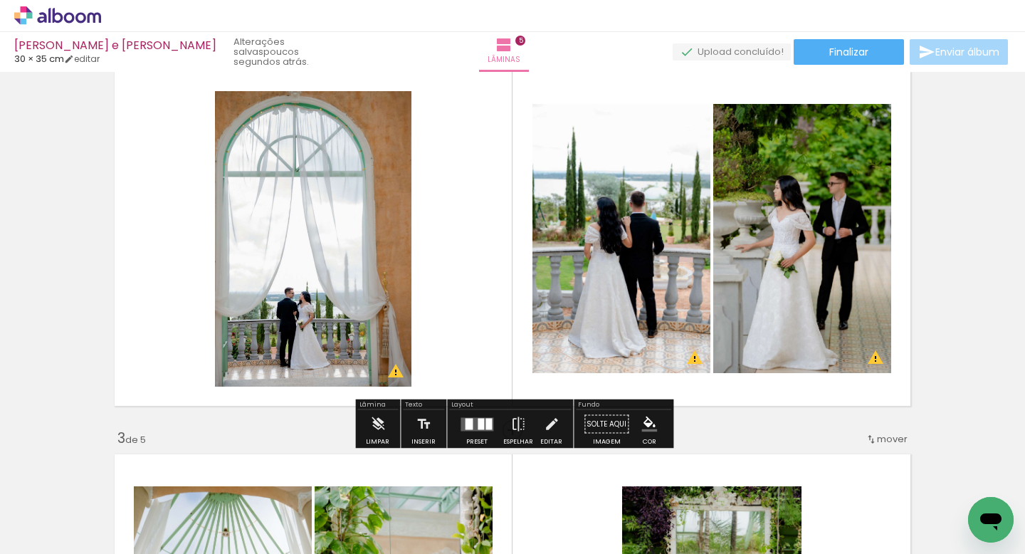
click at [478, 421] on div at bounding box center [481, 423] width 6 height 11
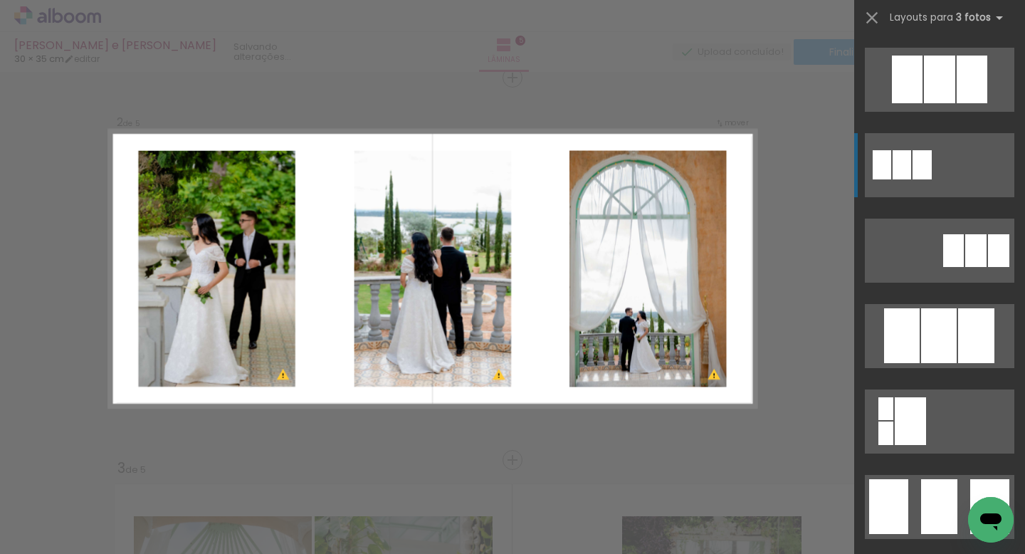
scroll to position [700, 0]
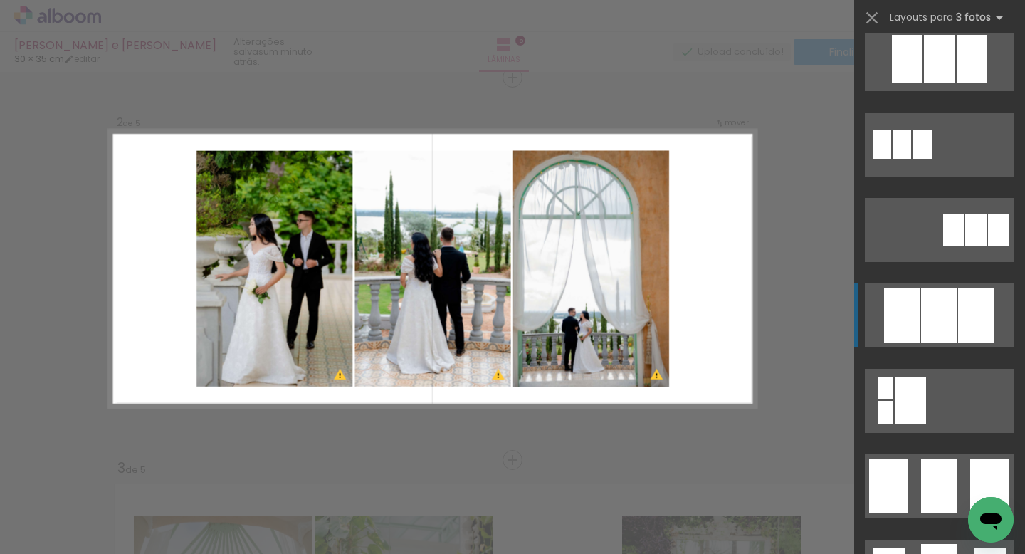
click at [939, 83] on div at bounding box center [939, 59] width 31 height 48
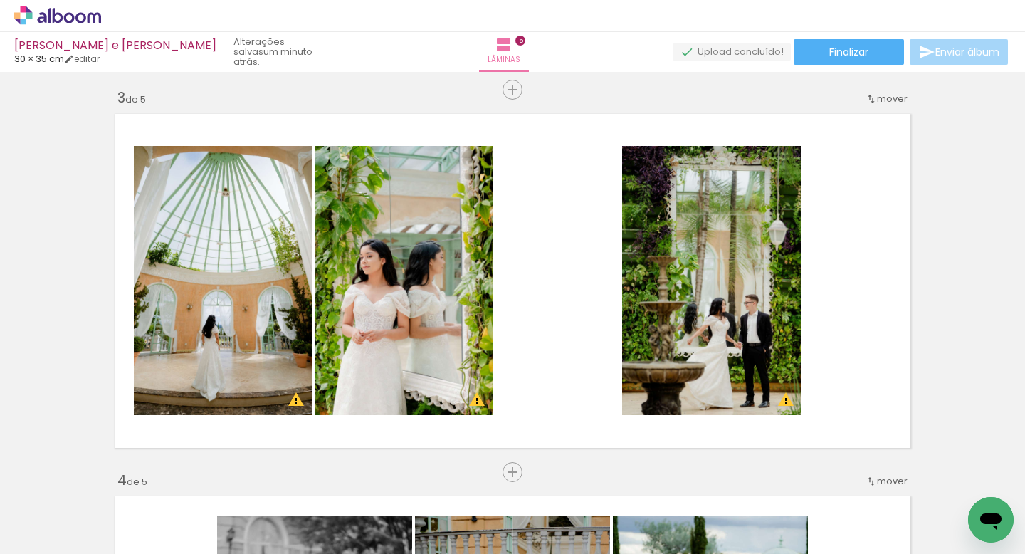
scroll to position [772, 0]
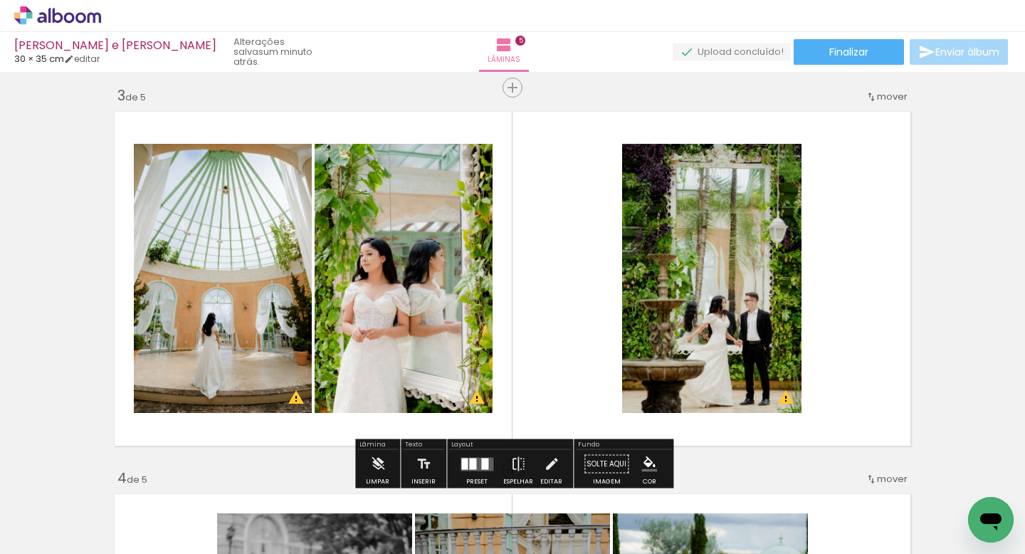
click at [885, 106] on div "mover" at bounding box center [887, 96] width 42 height 23
click at [871, 116] on paper-item "antes da 2" at bounding box center [855, 117] width 108 height 23
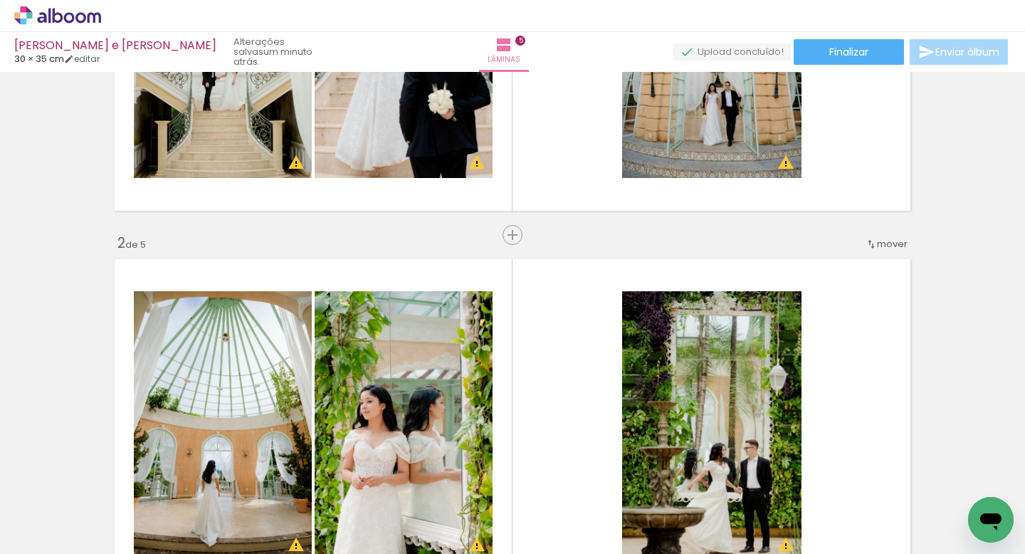
scroll to position [215, 0]
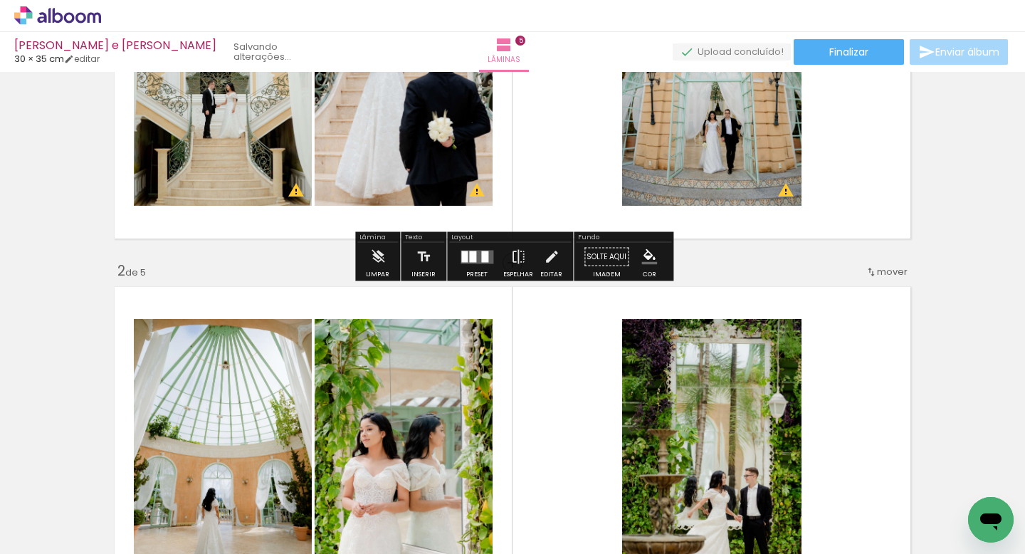
click at [730, 144] on quentale-photo at bounding box center [711, 71] width 179 height 269
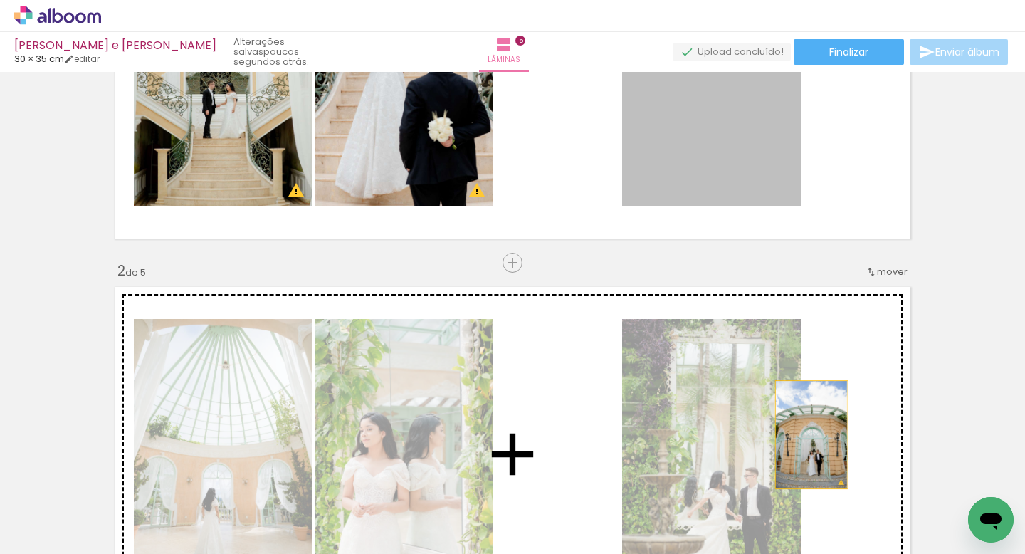
drag, startPoint x: 730, startPoint y: 144, endPoint x: 826, endPoint y: 418, distance: 290.6
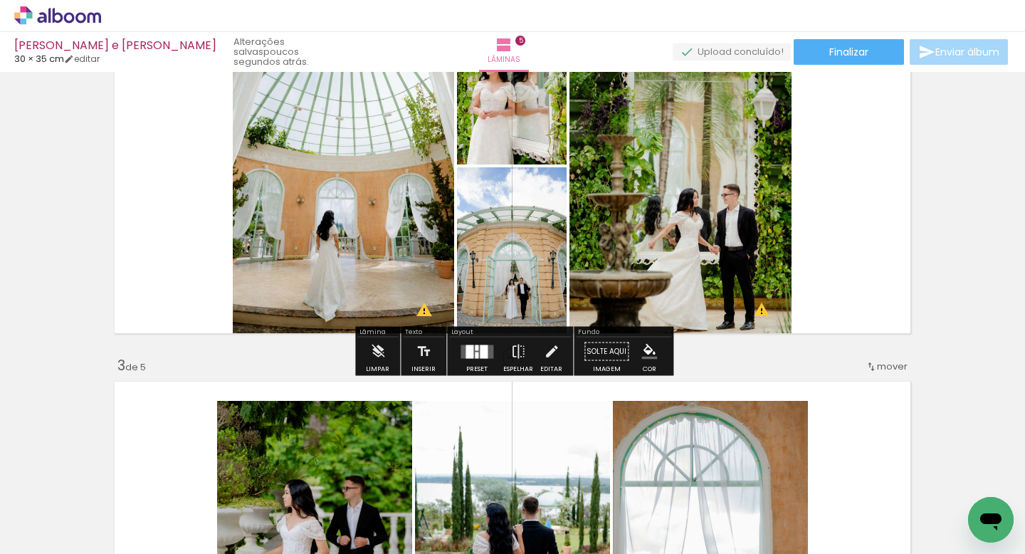
scroll to position [588, 0]
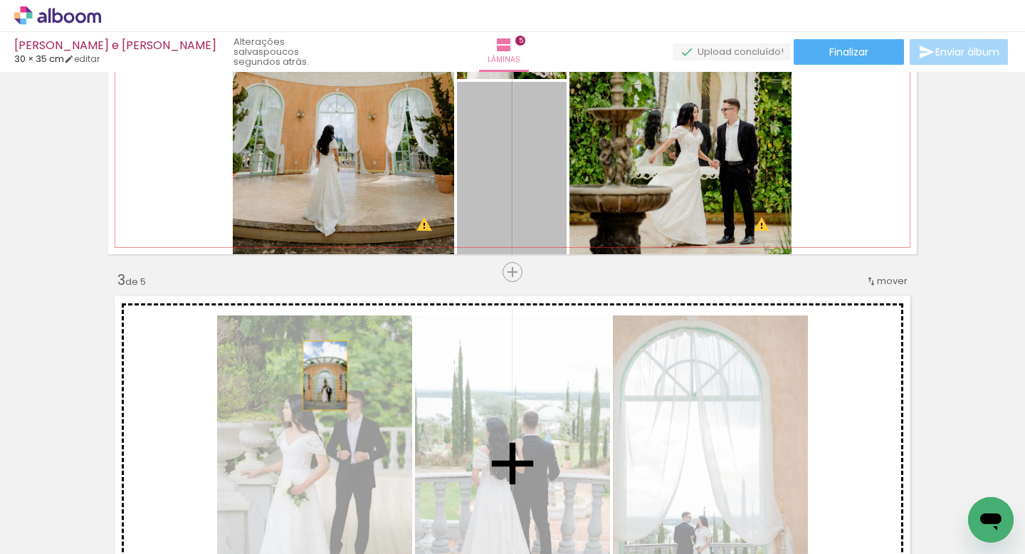
drag, startPoint x: 536, startPoint y: 178, endPoint x: 325, endPoint y: 375, distance: 289.1
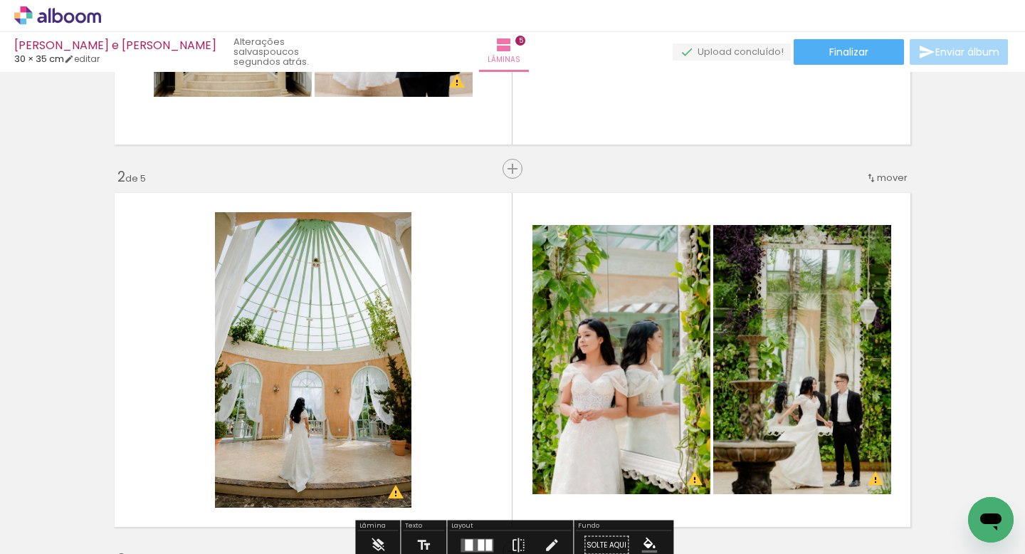
scroll to position [310, 0]
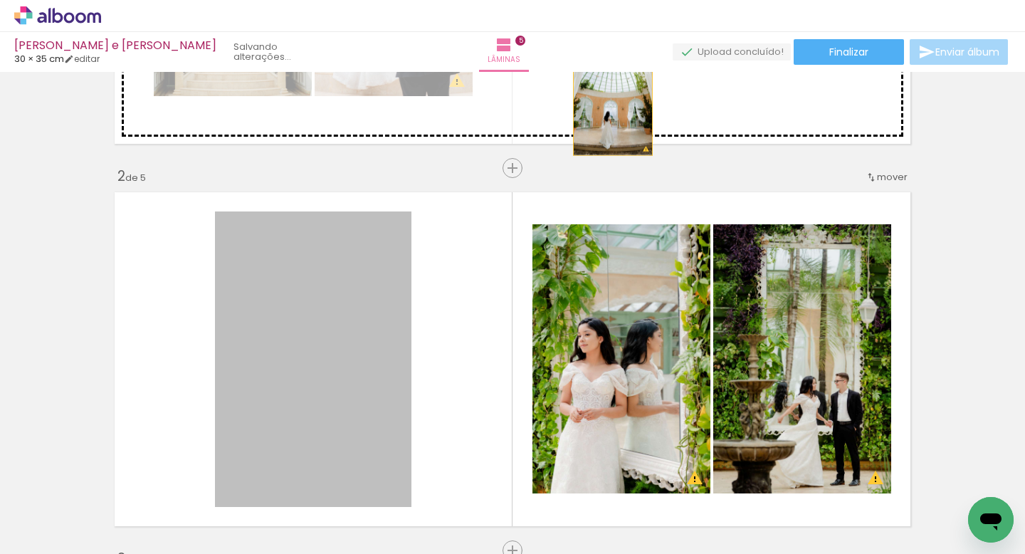
drag, startPoint x: 280, startPoint y: 305, endPoint x: 612, endPoint y: 96, distance: 392.8
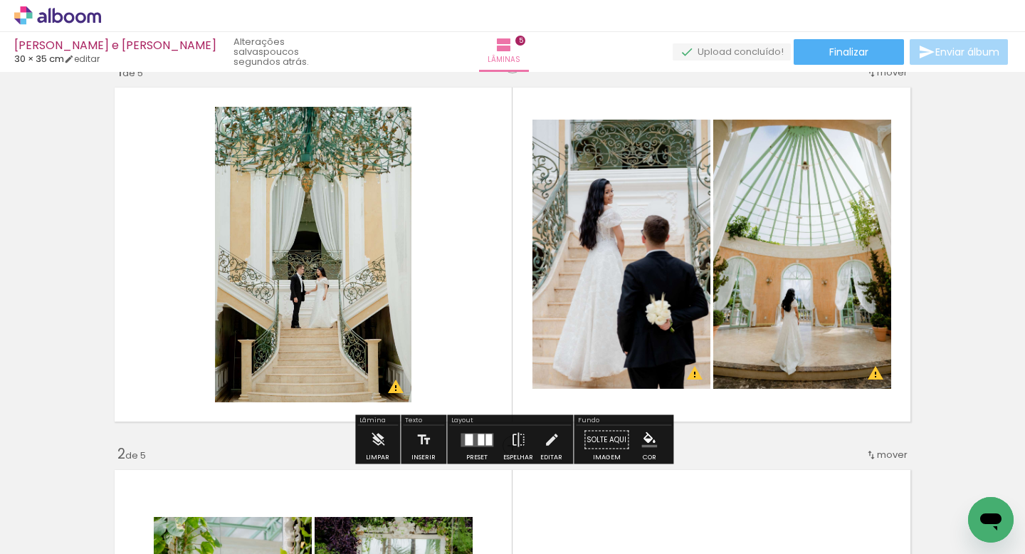
scroll to position [31, 0]
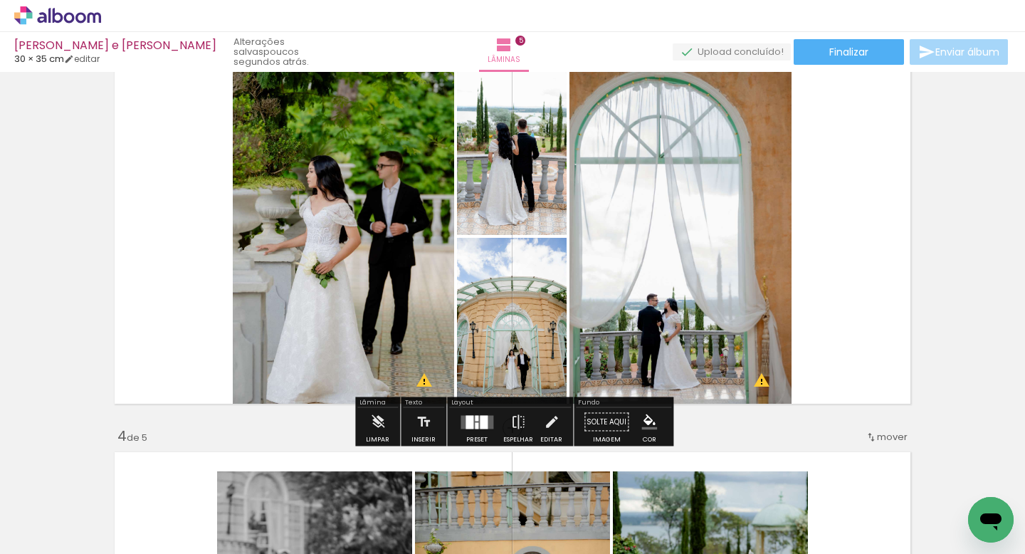
scroll to position [824, 0]
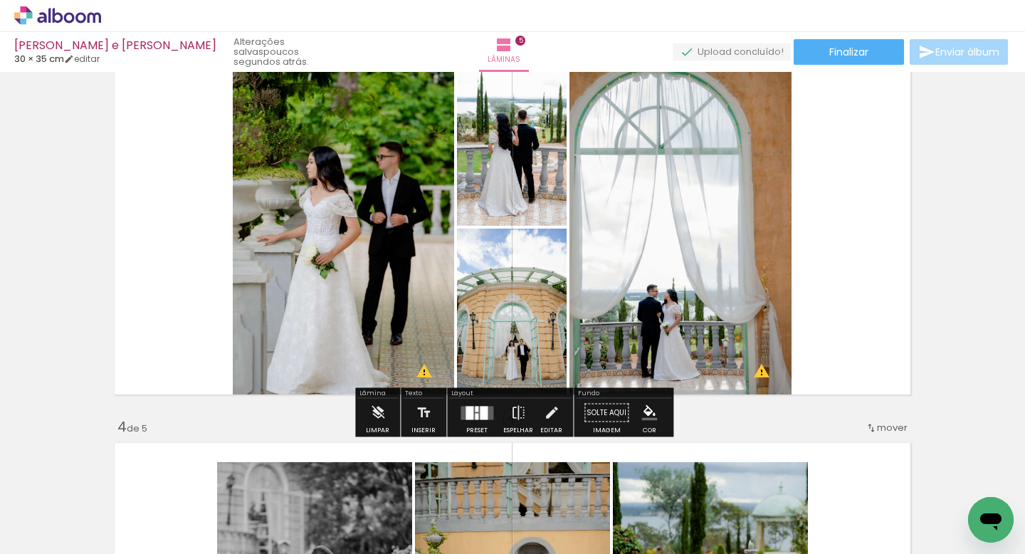
click at [478, 419] on div at bounding box center [477, 413] width 38 height 28
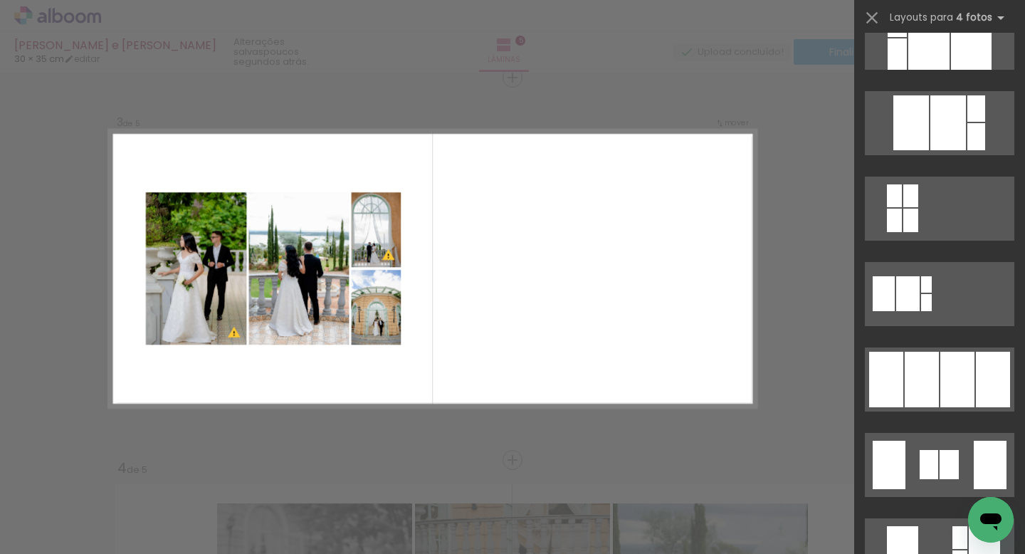
scroll to position [722, 0]
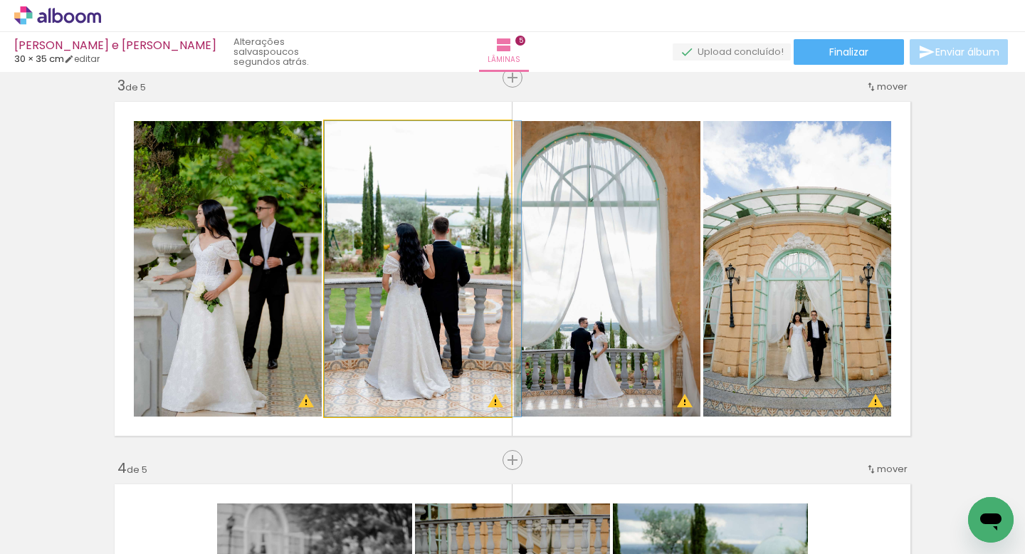
drag, startPoint x: 427, startPoint y: 314, endPoint x: 432, endPoint y: 307, distance: 8.7
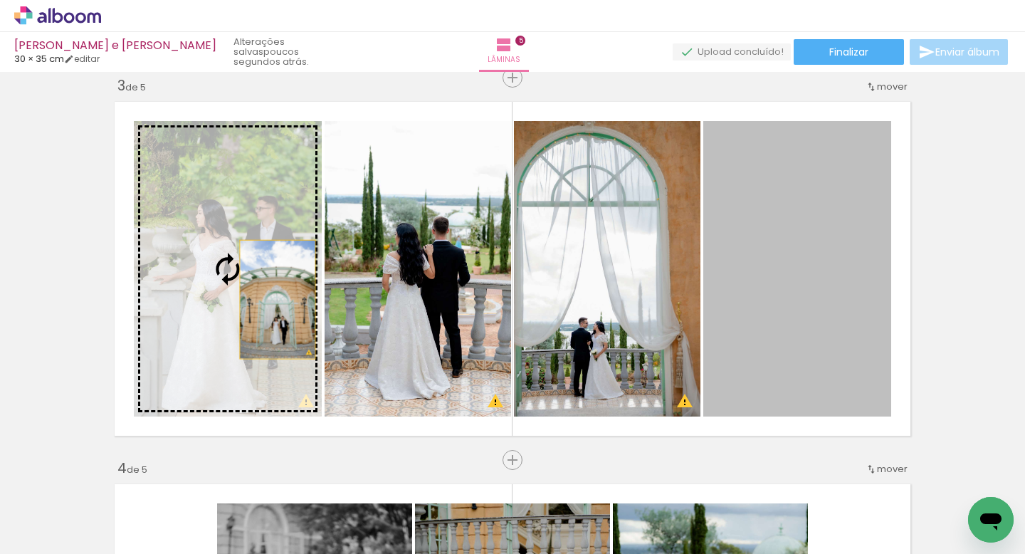
drag, startPoint x: 787, startPoint y: 316, endPoint x: 264, endPoint y: 298, distance: 522.8
click at [0, 0] on slot at bounding box center [0, 0] width 0 height 0
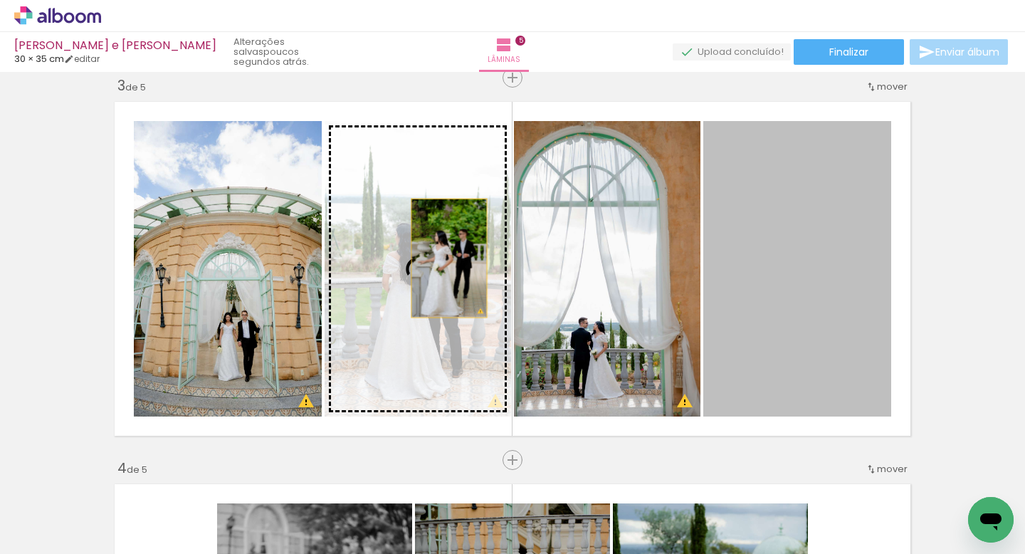
drag, startPoint x: 742, startPoint y: 258, endPoint x: 401, endPoint y: 262, distance: 340.3
click at [0, 0] on slot at bounding box center [0, 0] width 0 height 0
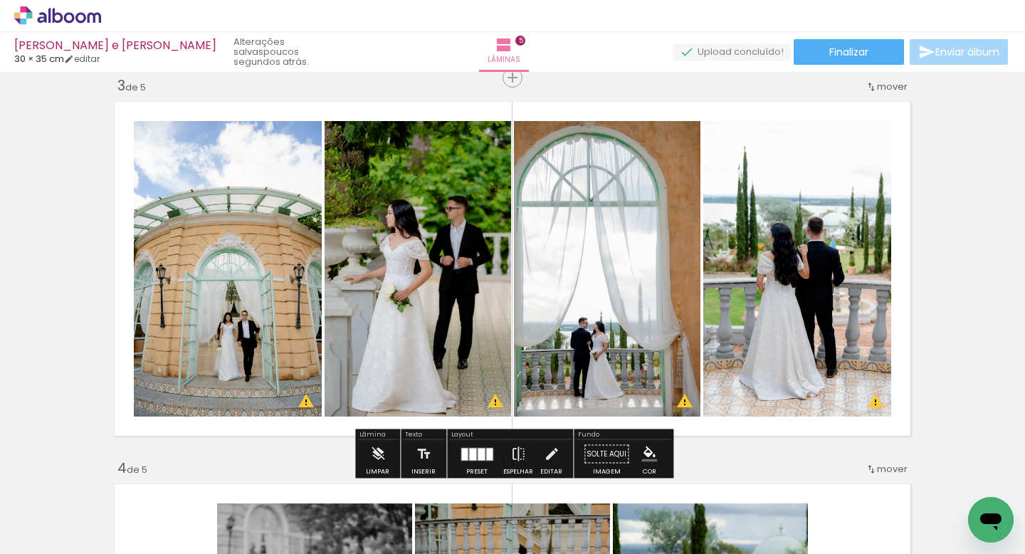
click at [982, 230] on div "Inserir lâmina 1 de 5 Inserir lâmina 2 de 5 Inserir lâmina 3 de 5 Inserir lâmin…" at bounding box center [512, 442] width 1025 height 2294
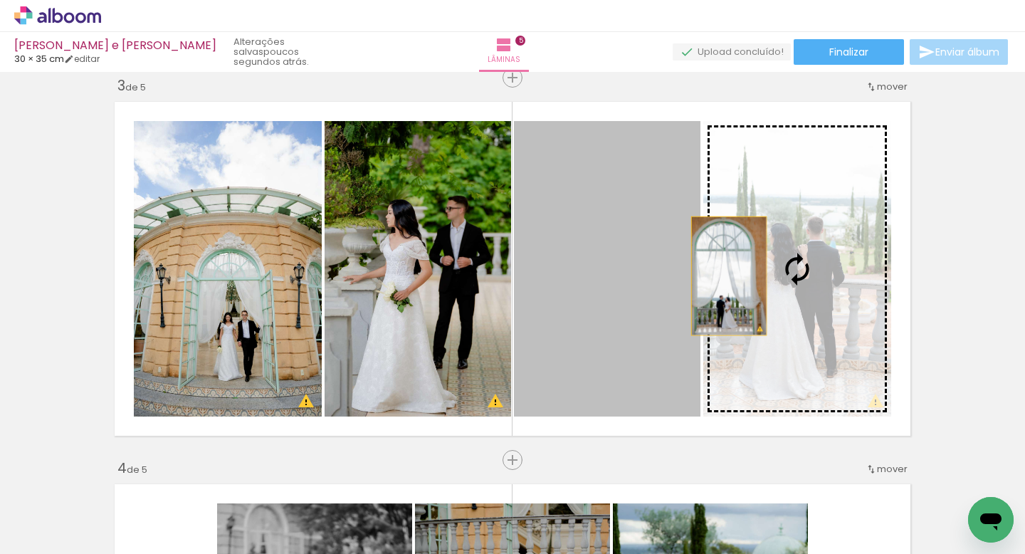
drag, startPoint x: 624, startPoint y: 275, endPoint x: 747, endPoint y: 274, distance: 123.9
click at [0, 0] on slot at bounding box center [0, 0] width 0 height 0
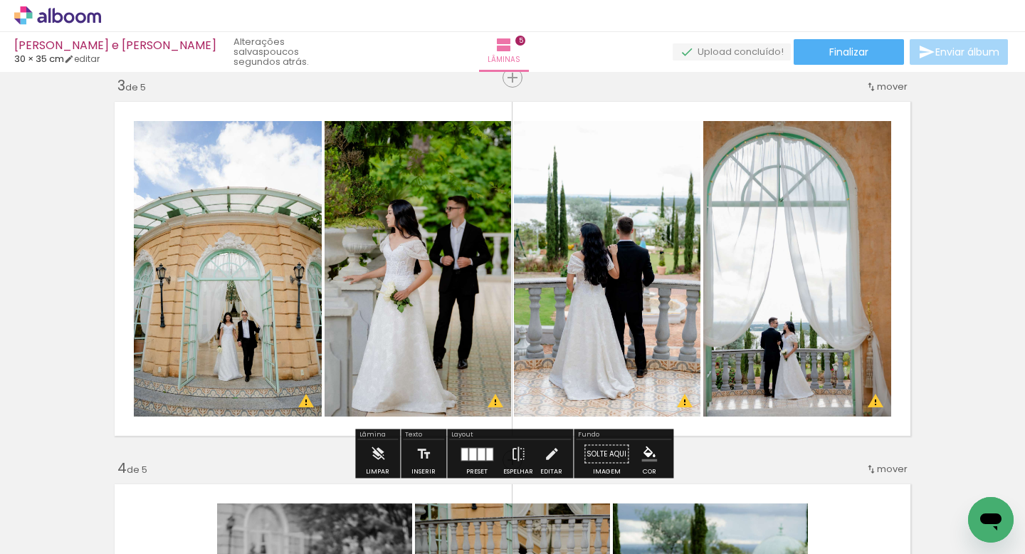
click at [977, 269] on div "Inserir lâmina 1 de 5 Inserir lâmina 2 de 5 Inserir lâmina 3 de 5 Inserir lâmin…" at bounding box center [512, 442] width 1025 height 2294
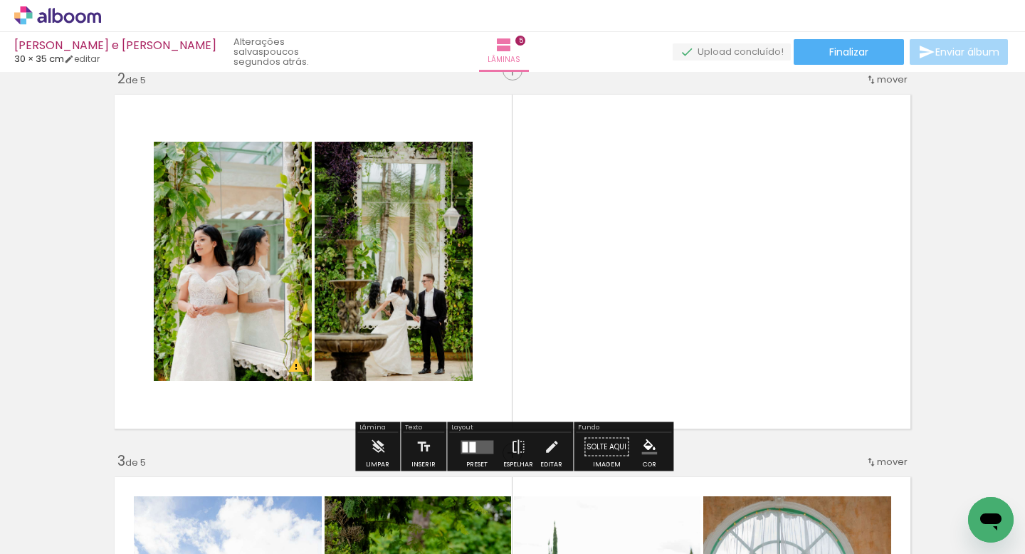
scroll to position [408, 0]
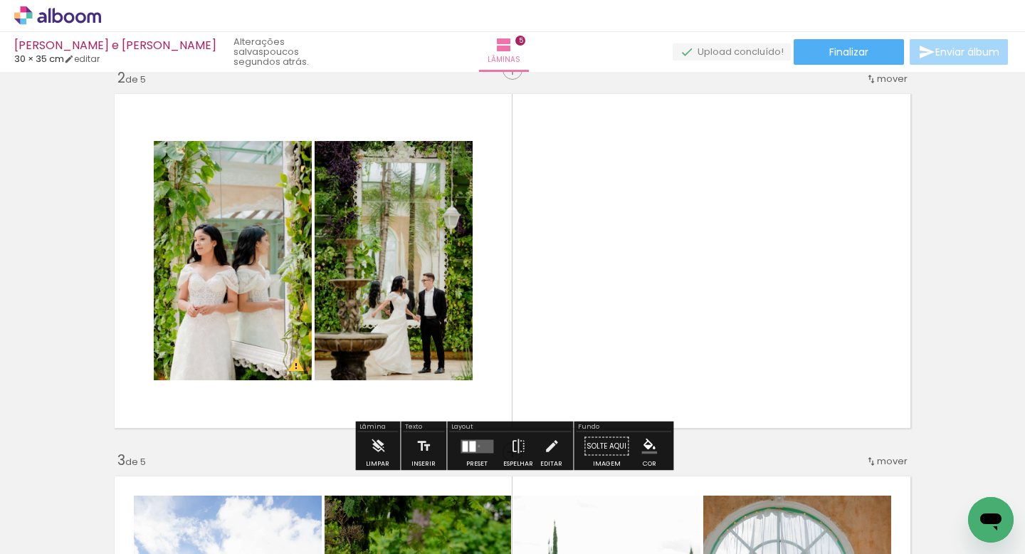
click at [475, 446] on quentale-layouter at bounding box center [477, 446] width 33 height 14
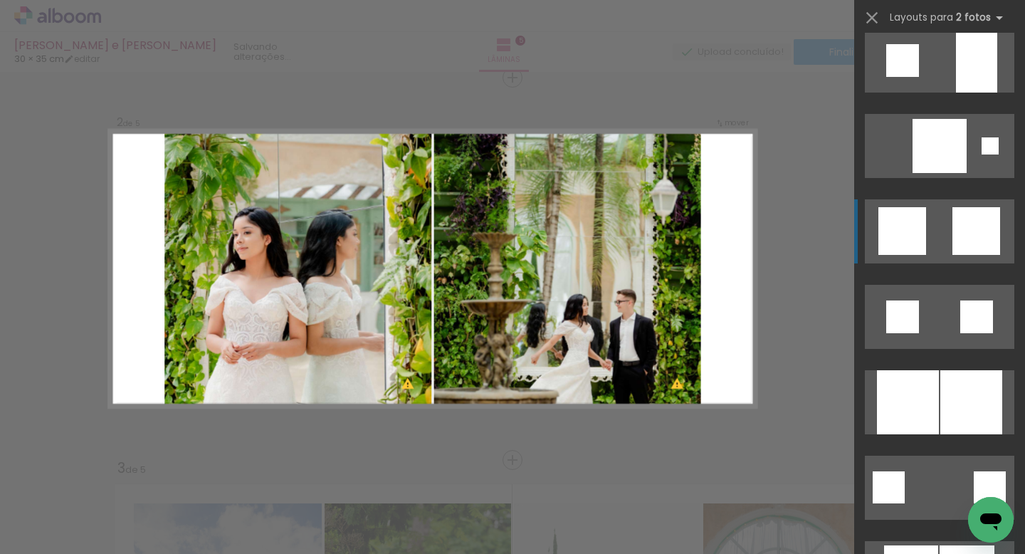
scroll to position [1442, 0]
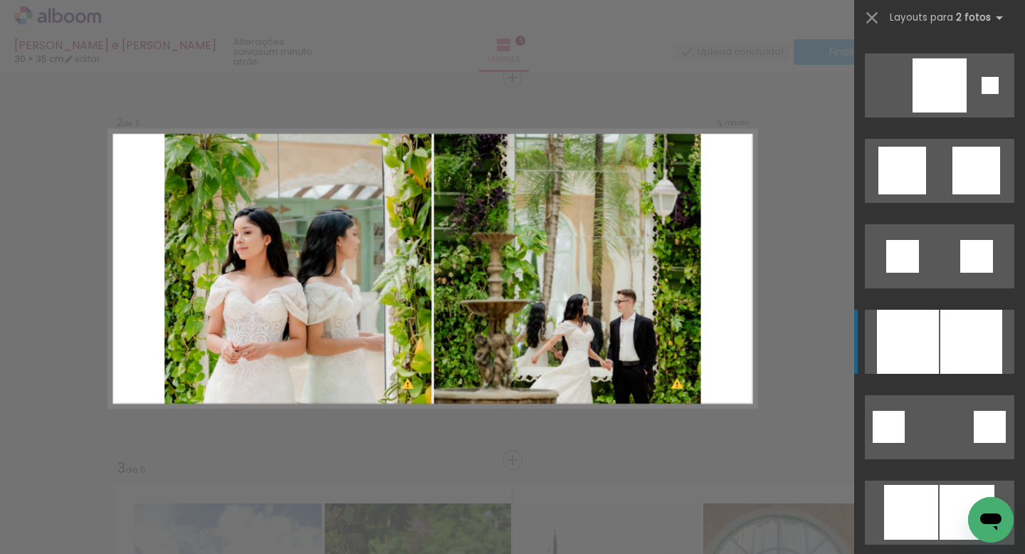
click at [953, 332] on div at bounding box center [971, 342] width 62 height 64
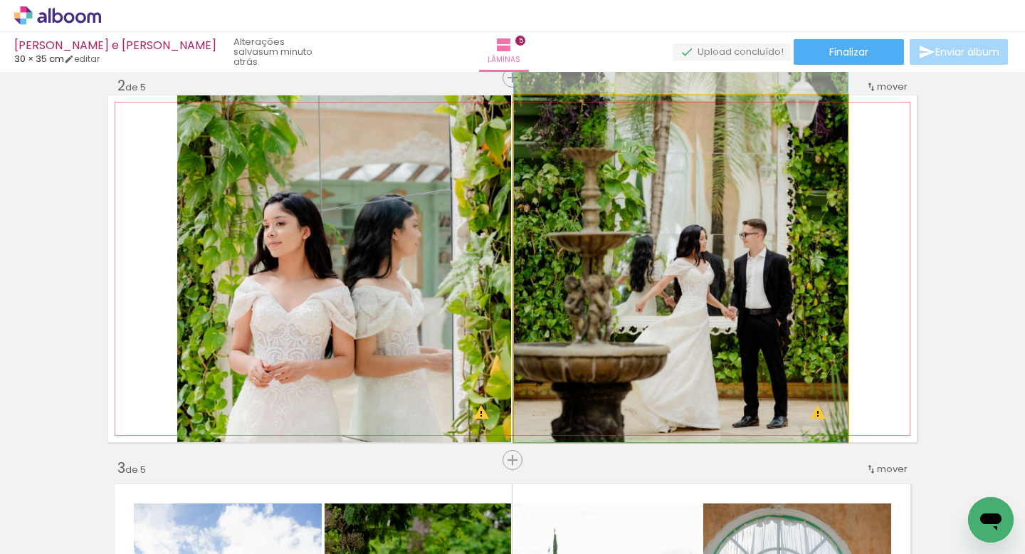
drag, startPoint x: 655, startPoint y: 283, endPoint x: 656, endPoint y: 197, distance: 85.4
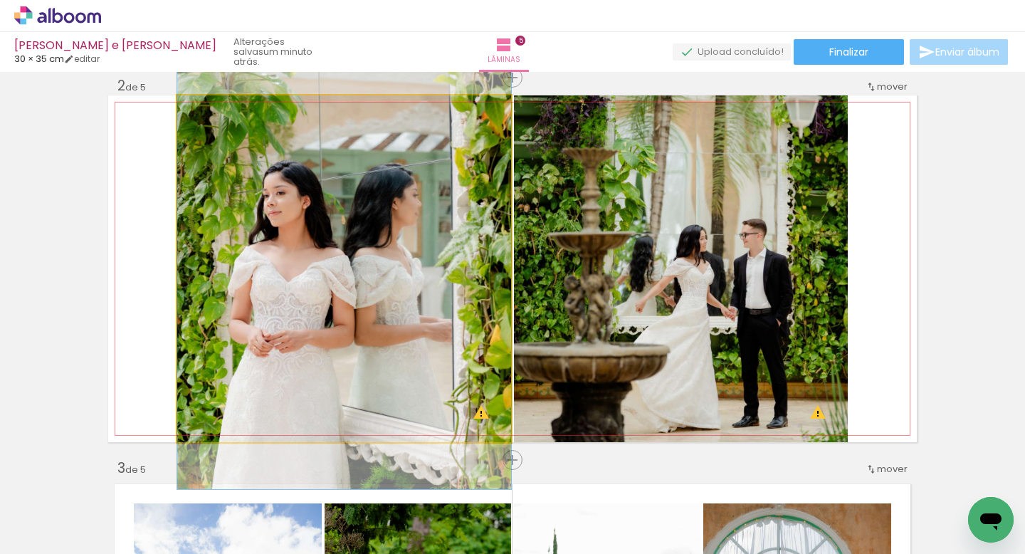
drag, startPoint x: 324, startPoint y: 230, endPoint x: 328, endPoint y: 200, distance: 30.2
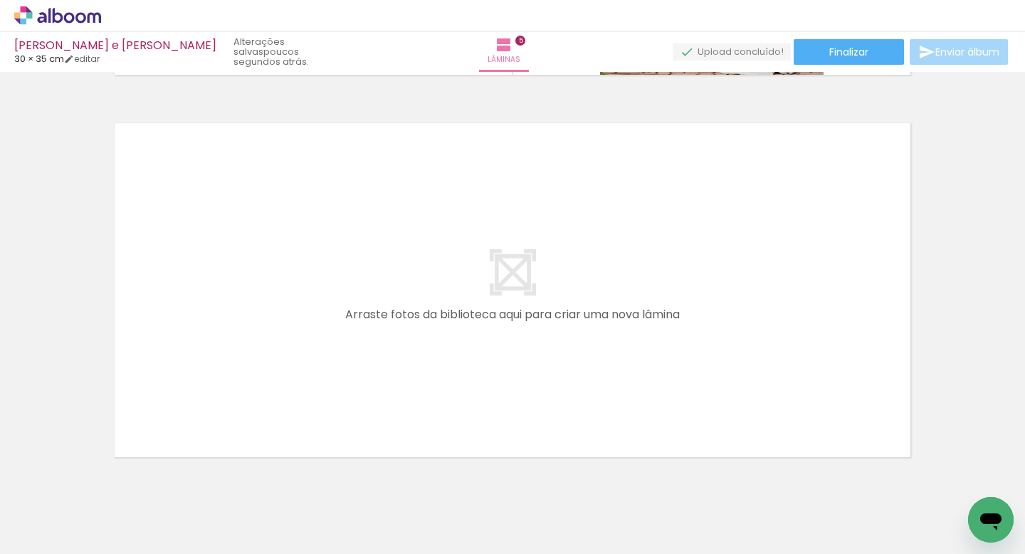
scroll to position [0, 2611]
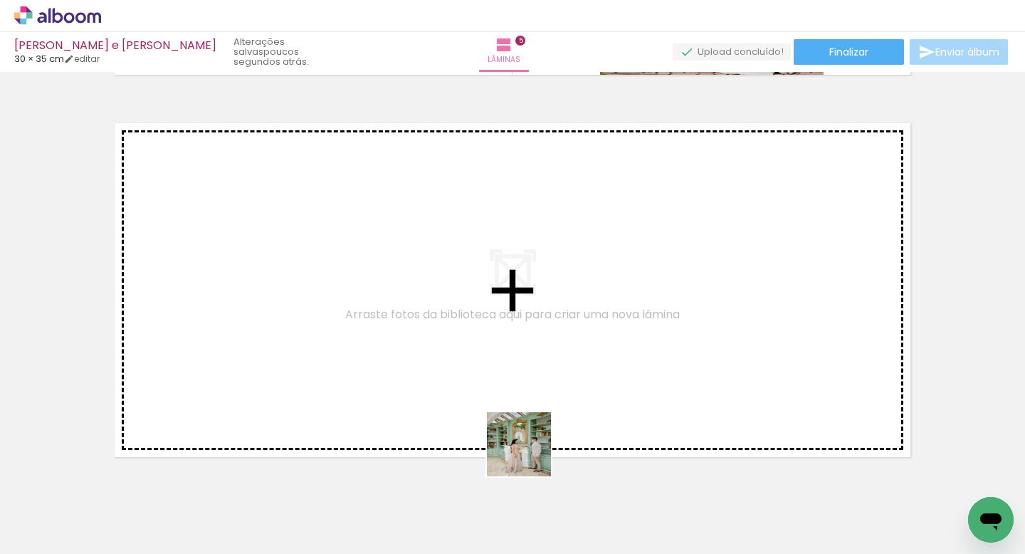
click at [464, 401] on quentale-workspace at bounding box center [512, 277] width 1025 height 554
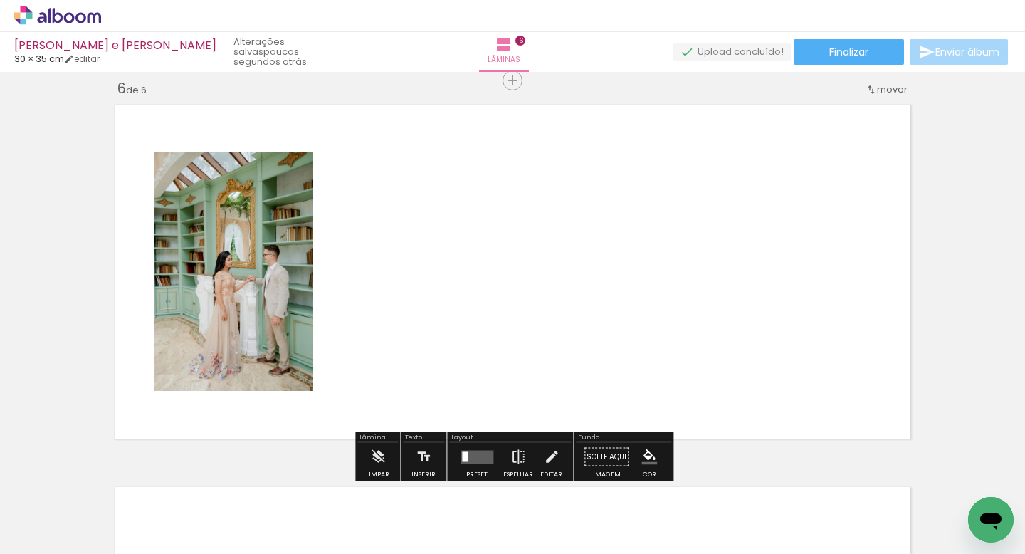
scroll to position [1929, 0]
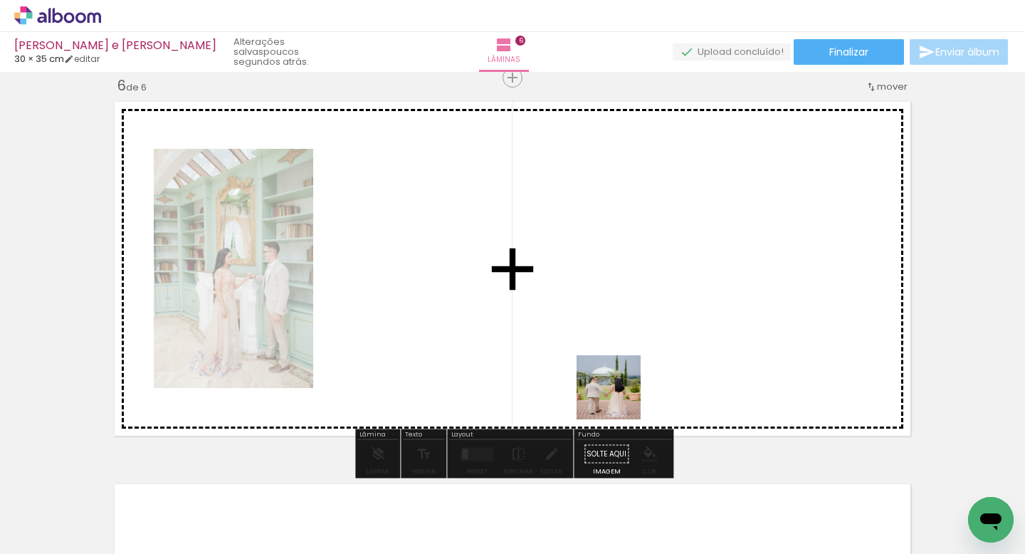
drag, startPoint x: 627, startPoint y: 489, endPoint x: 614, endPoint y: 358, distance: 131.7
click at [614, 358] on quentale-workspace at bounding box center [512, 277] width 1025 height 554
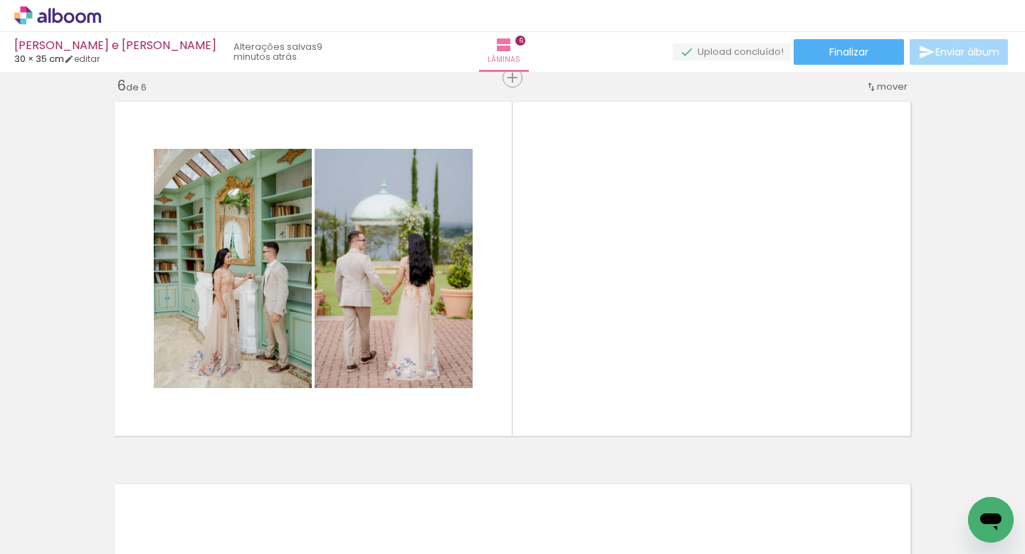
scroll to position [0, 2948]
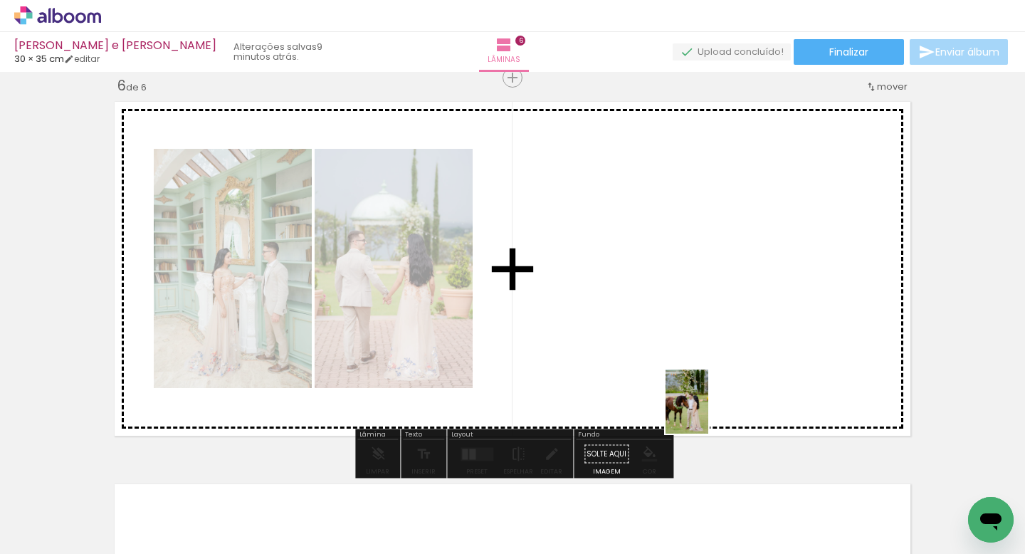
drag, startPoint x: 708, startPoint y: 519, endPoint x: 708, endPoint y: 400, distance: 118.9
click at [708, 400] on quentale-workspace at bounding box center [512, 277] width 1025 height 554
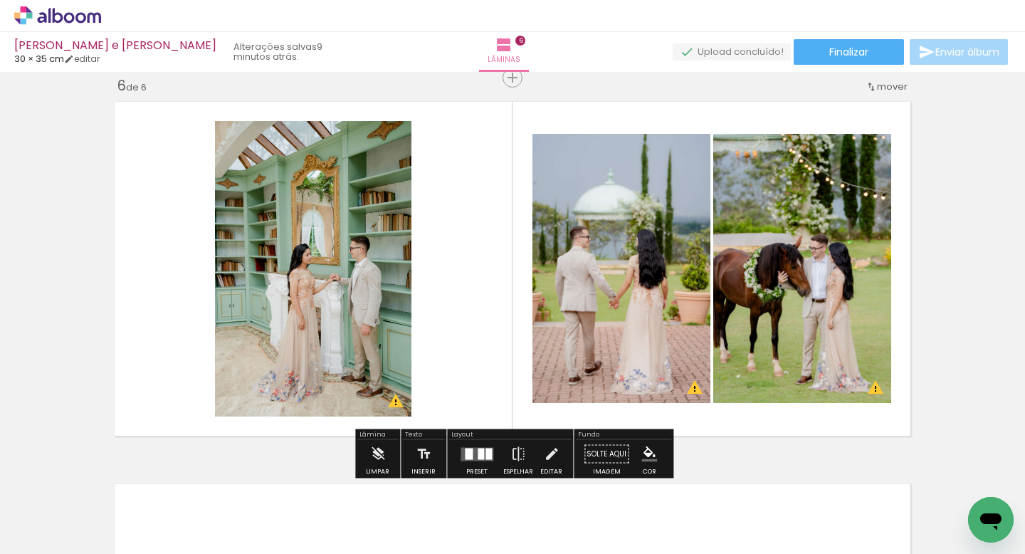
scroll to position [0, 3306]
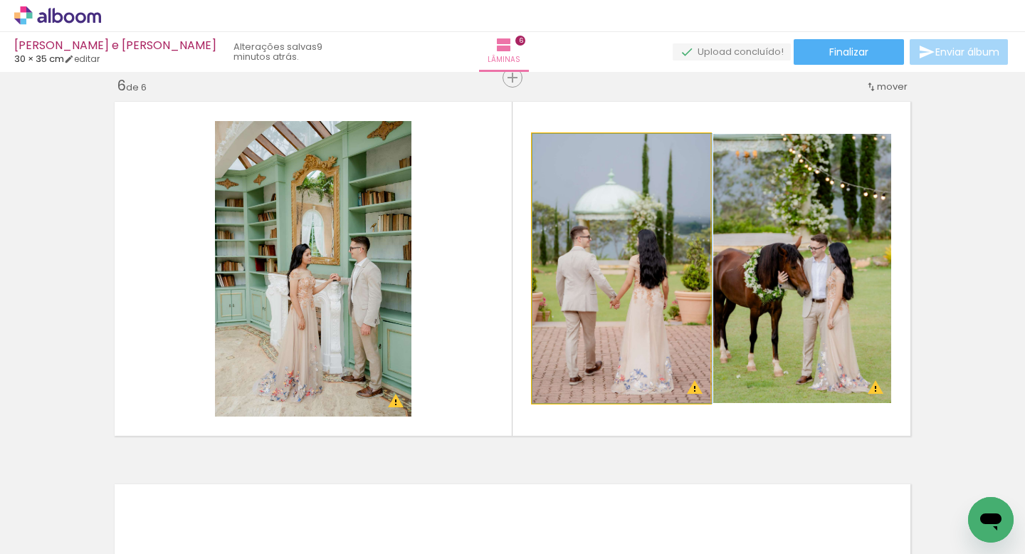
drag, startPoint x: 616, startPoint y: 339, endPoint x: 646, endPoint y: 328, distance: 31.7
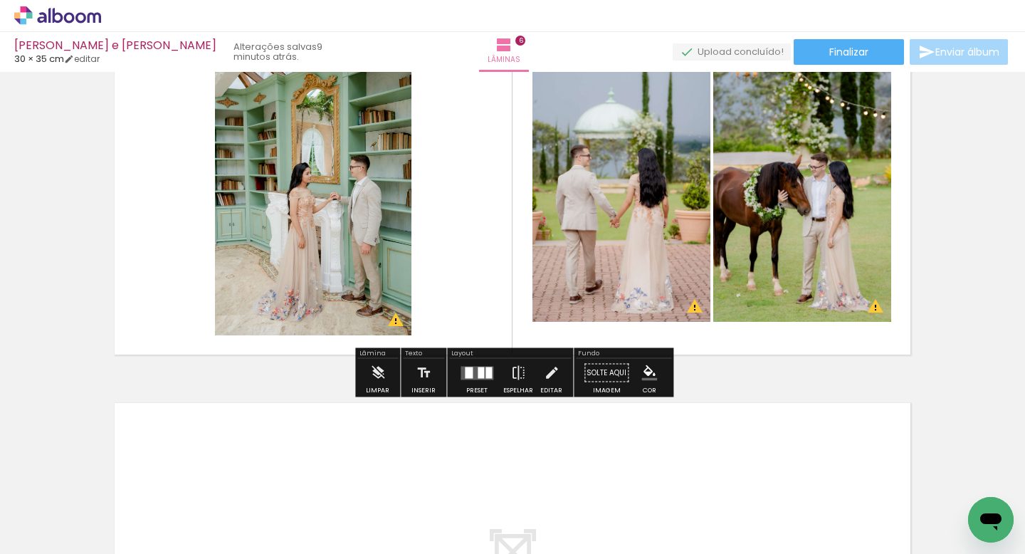
scroll to position [2009, 0]
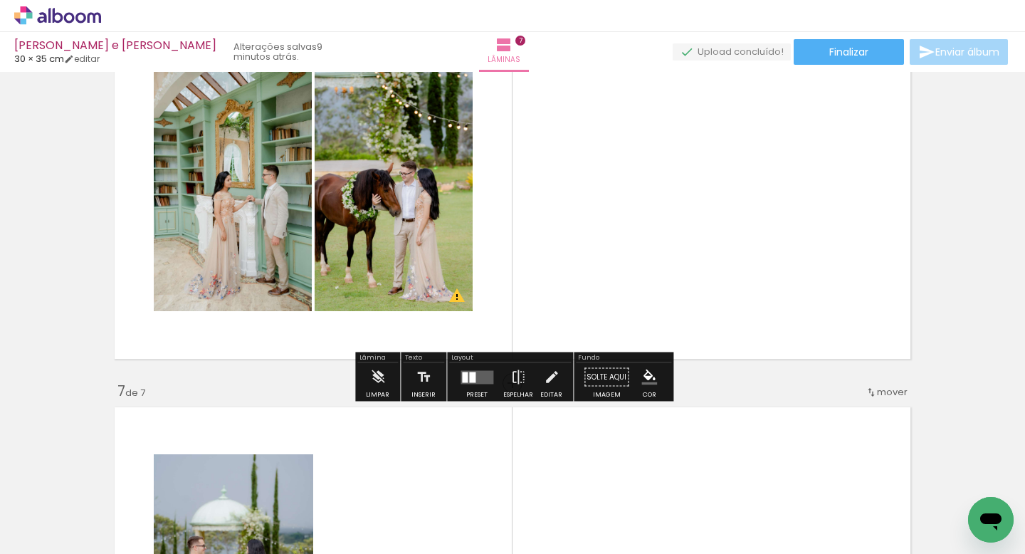
scroll to position [1969, 0]
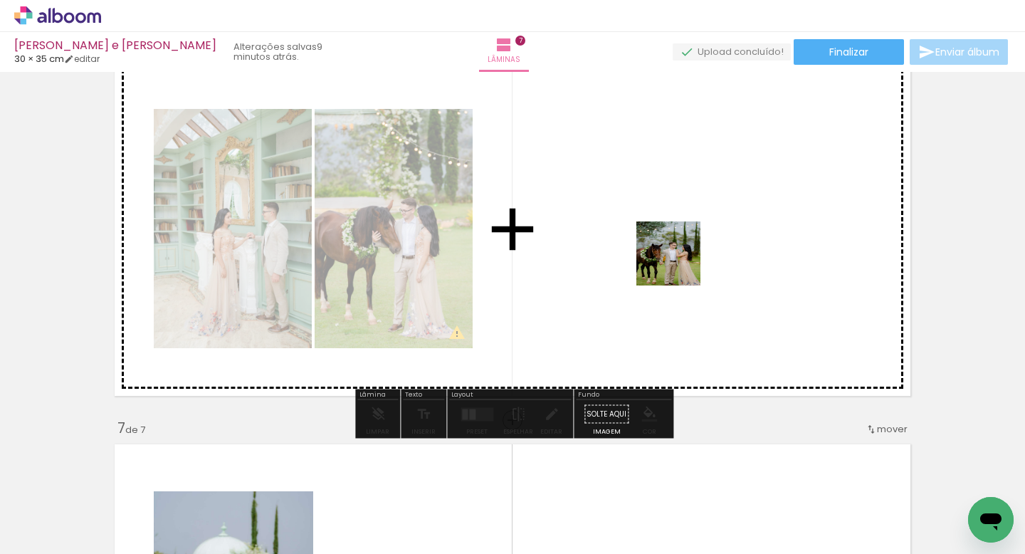
drag, startPoint x: 671, startPoint y: 517, endPoint x: 679, endPoint y: 248, distance: 268.5
click at [679, 246] on quentale-workspace at bounding box center [512, 277] width 1025 height 554
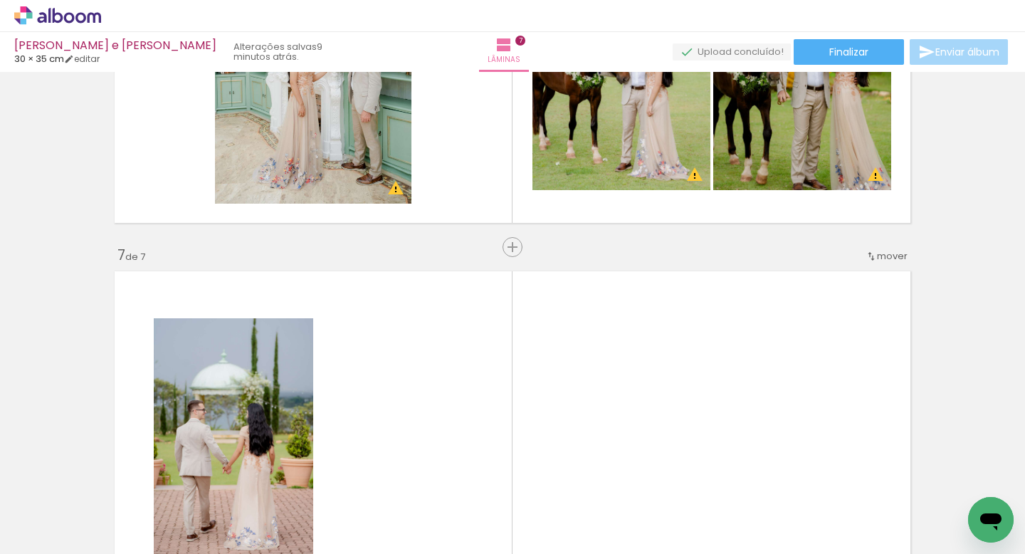
scroll to position [2213, 0]
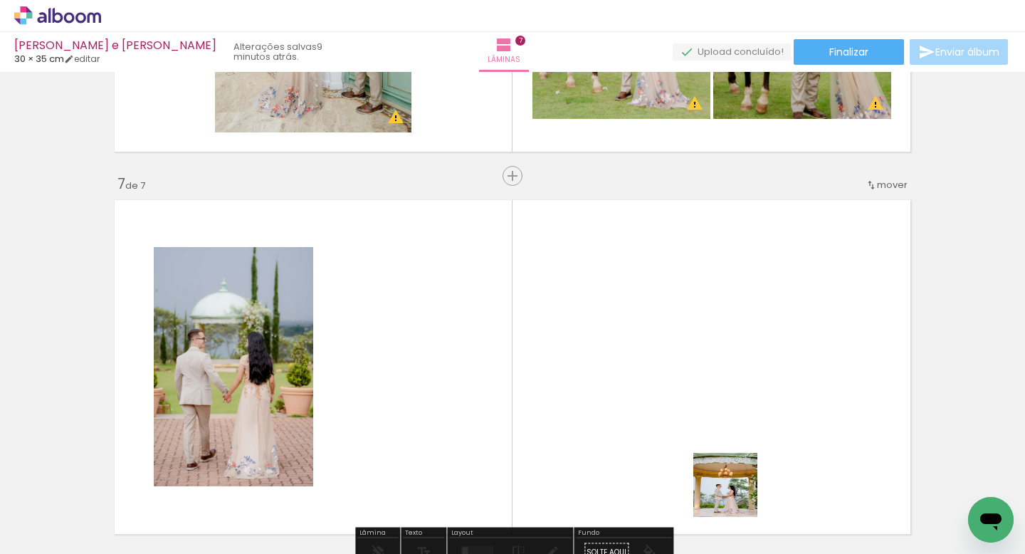
drag, startPoint x: 760, startPoint y: 526, endPoint x: 697, endPoint y: 426, distance: 118.7
click at [697, 426] on quentale-workspace at bounding box center [512, 277] width 1025 height 554
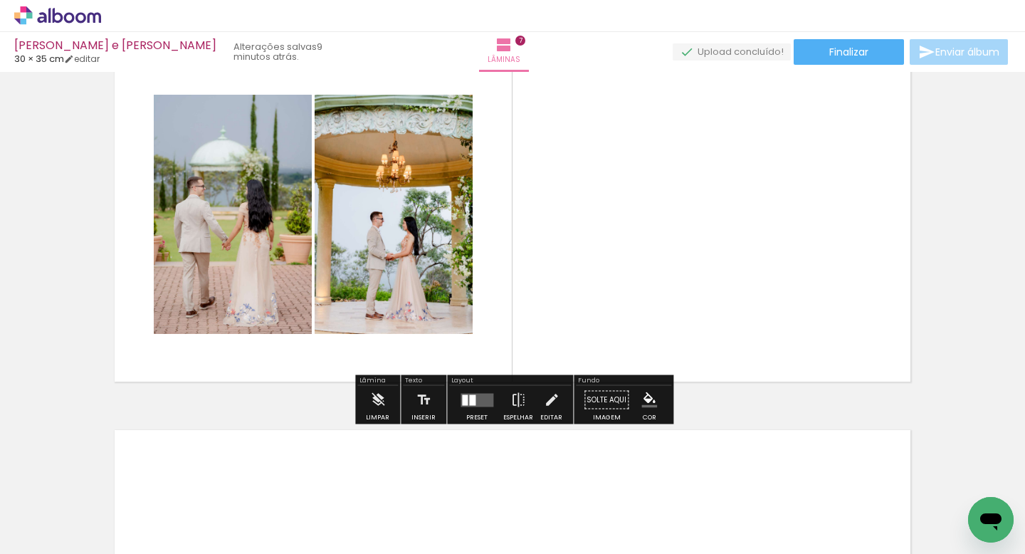
scroll to position [2367, 0]
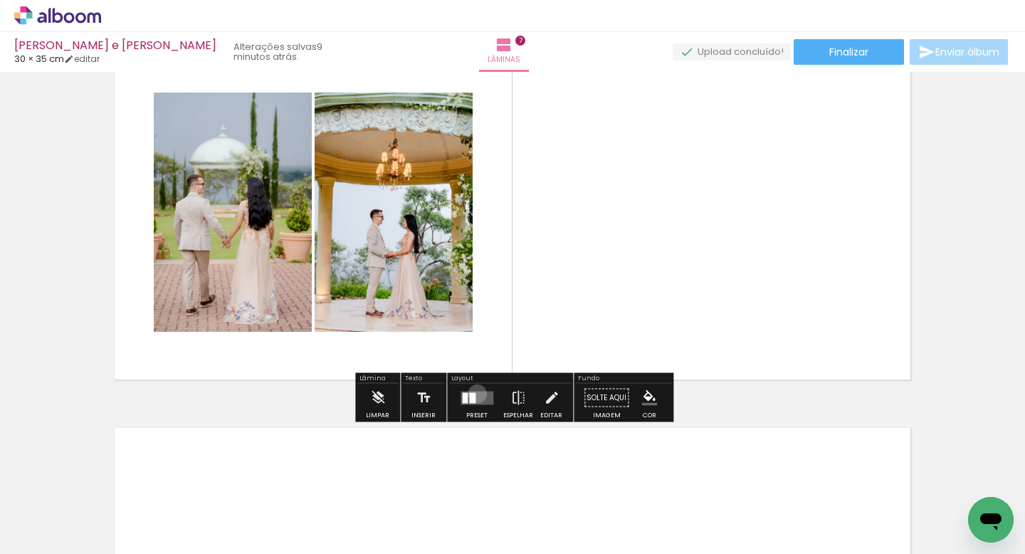
click at [474, 393] on quentale-layouter at bounding box center [477, 398] width 33 height 14
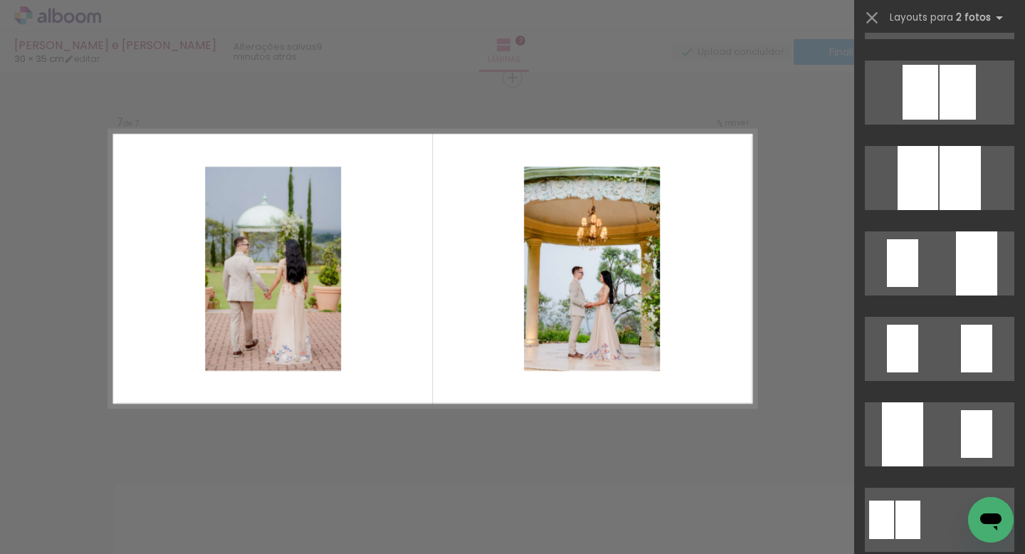
scroll to position [404, 0]
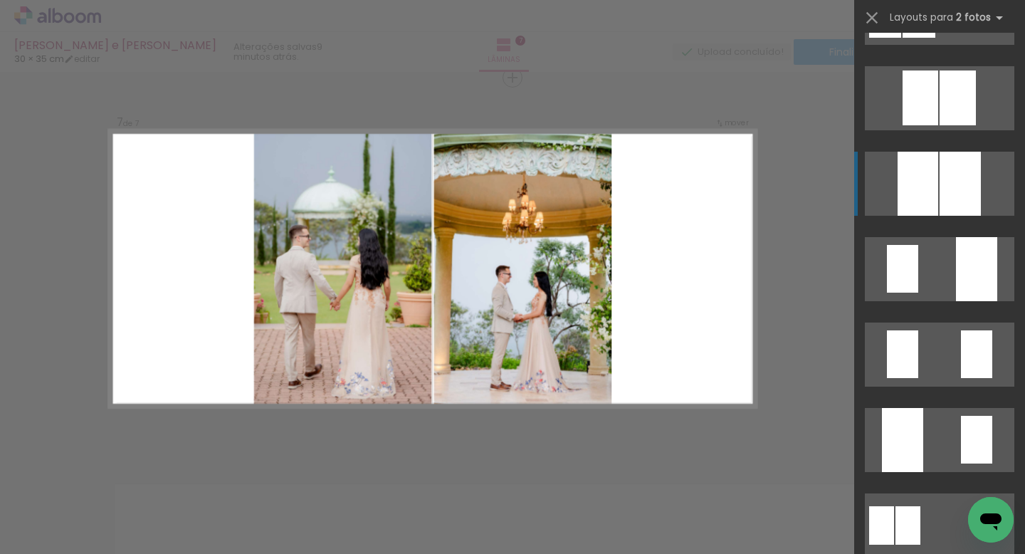
click at [915, 408] on div at bounding box center [902, 440] width 41 height 64
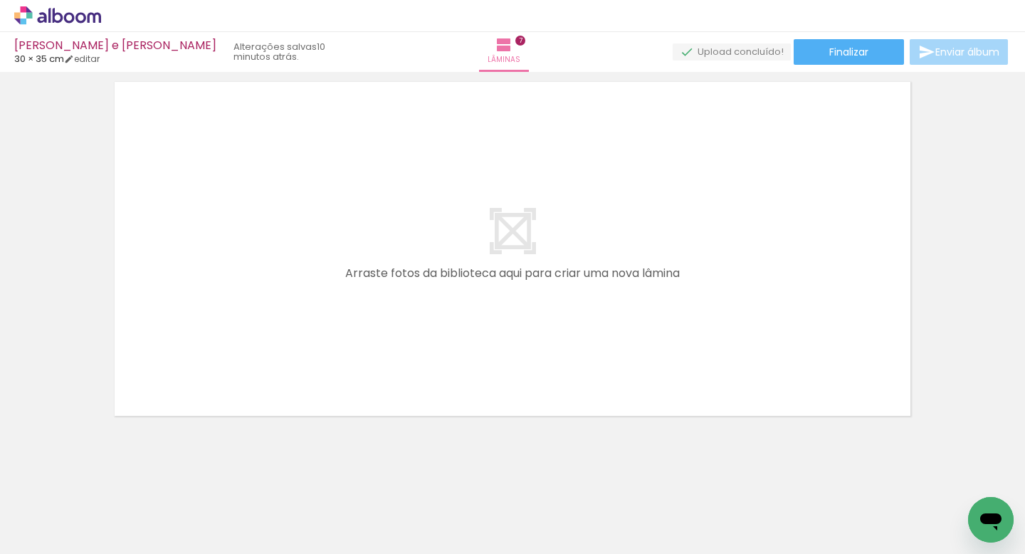
scroll to position [0, 3807]
drag, startPoint x: 398, startPoint y: 501, endPoint x: 391, endPoint y: 324, distance: 177.4
click at [391, 324] on quentale-workspace at bounding box center [512, 277] width 1025 height 554
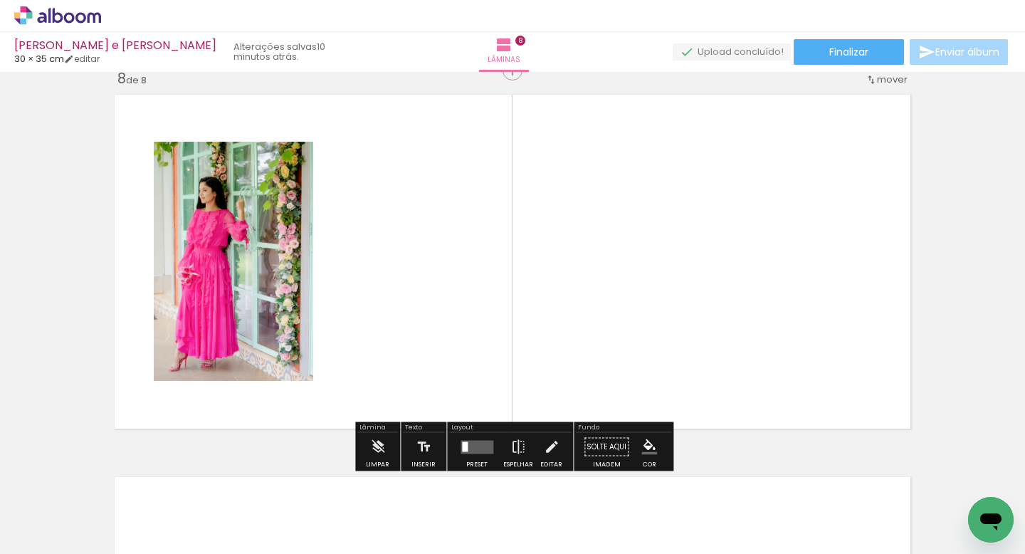
scroll to position [2693, 0]
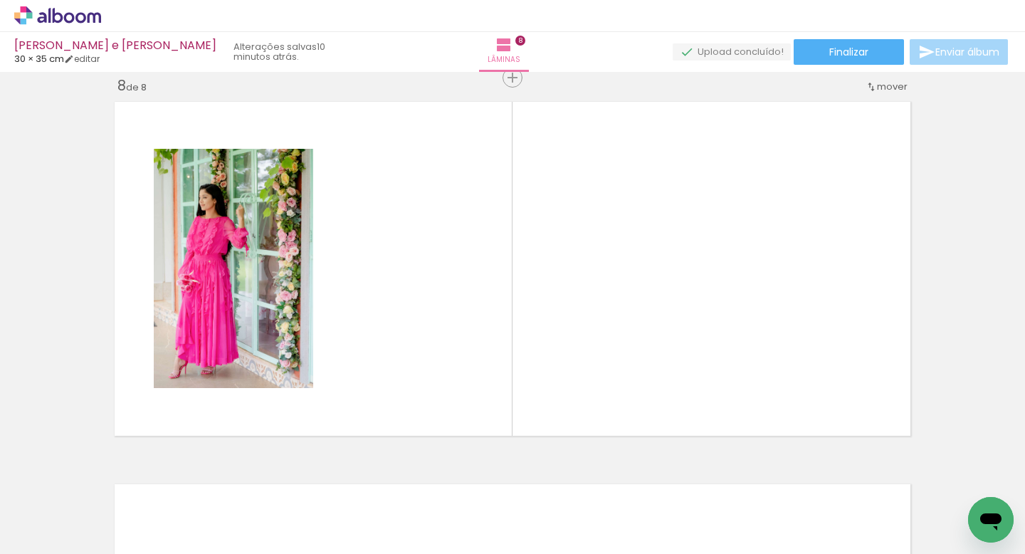
drag, startPoint x: 485, startPoint y: 505, endPoint x: 512, endPoint y: 400, distance: 108.1
click at [512, 400] on quentale-workspace at bounding box center [512, 277] width 1025 height 554
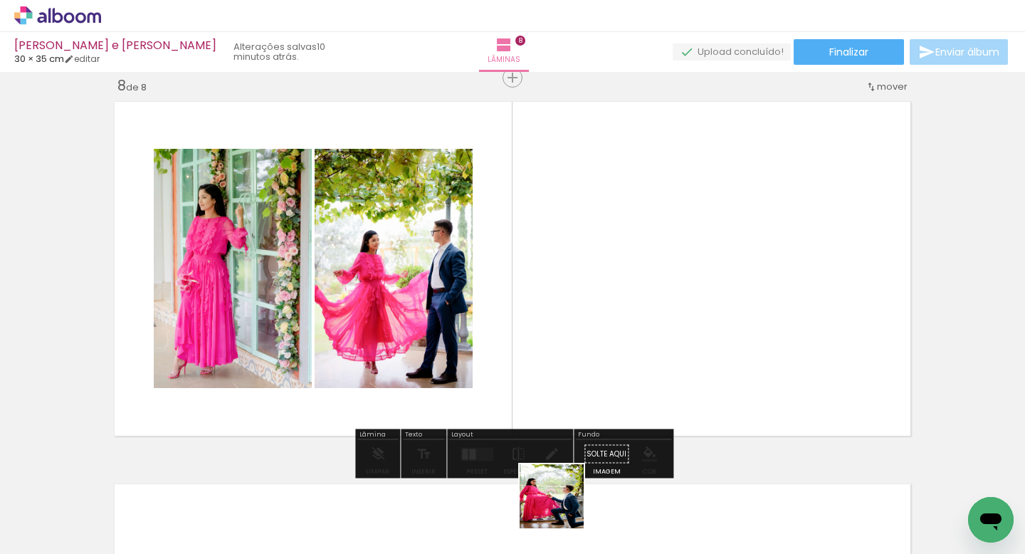
drag, startPoint x: 561, startPoint y: 515, endPoint x: 621, endPoint y: 423, distance: 110.0
click at [620, 424] on quentale-workspace at bounding box center [512, 277] width 1025 height 554
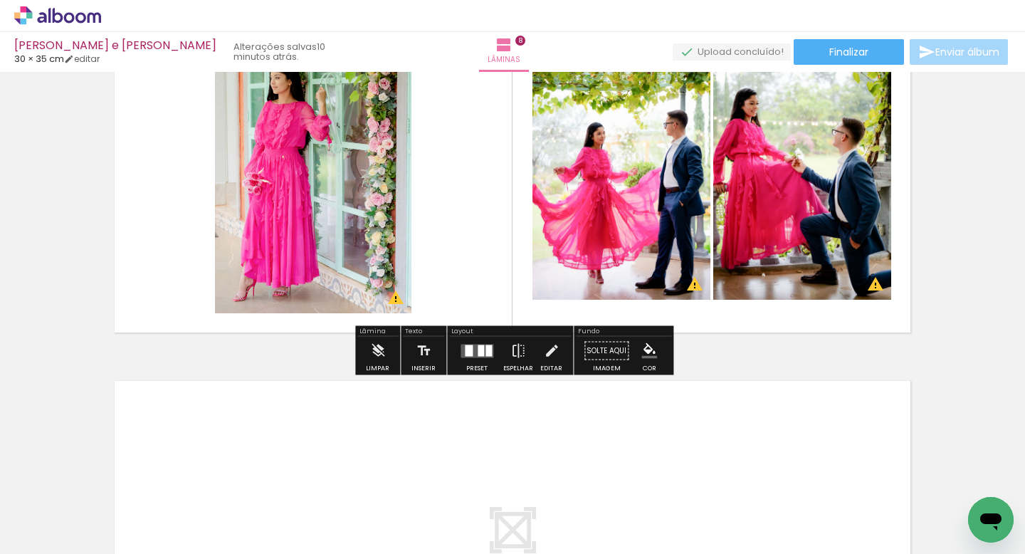
scroll to position [2881, 0]
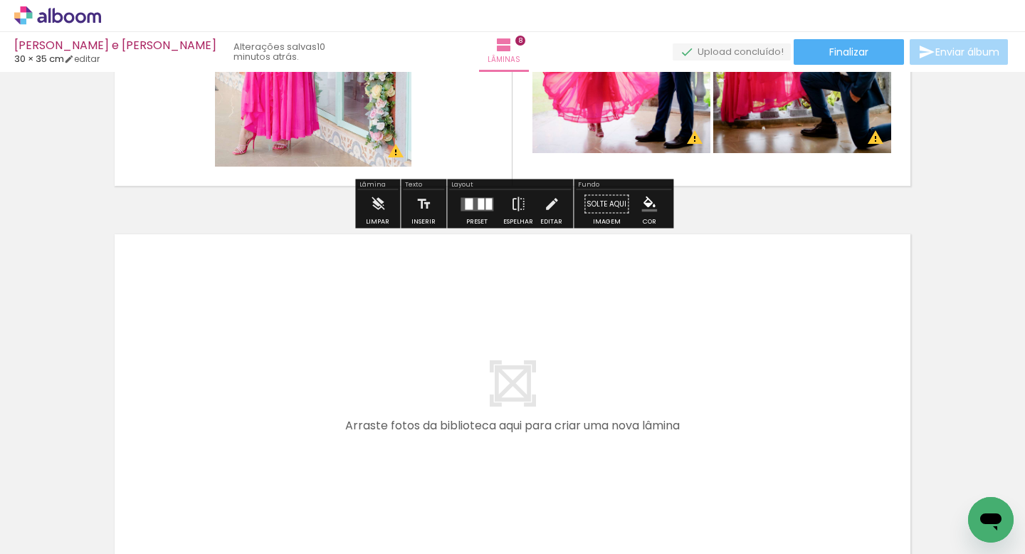
scroll to position [0, 3807]
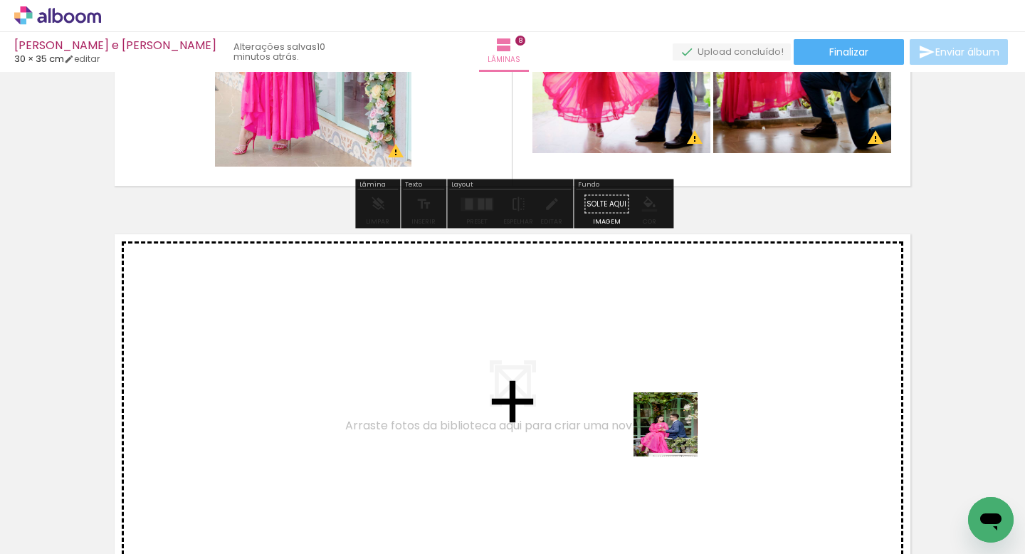
click at [671, 431] on quentale-workspace at bounding box center [512, 277] width 1025 height 554
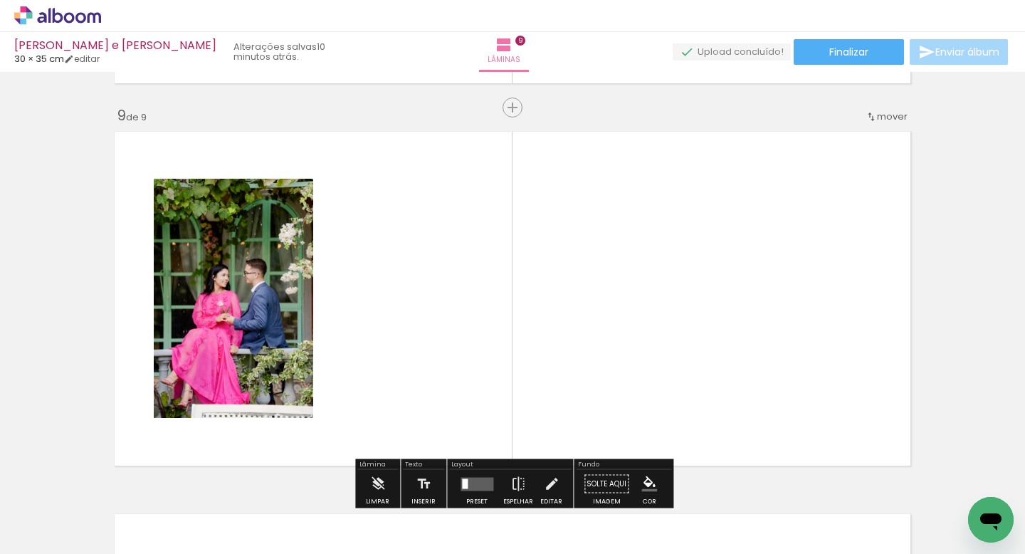
scroll to position [3076, 0]
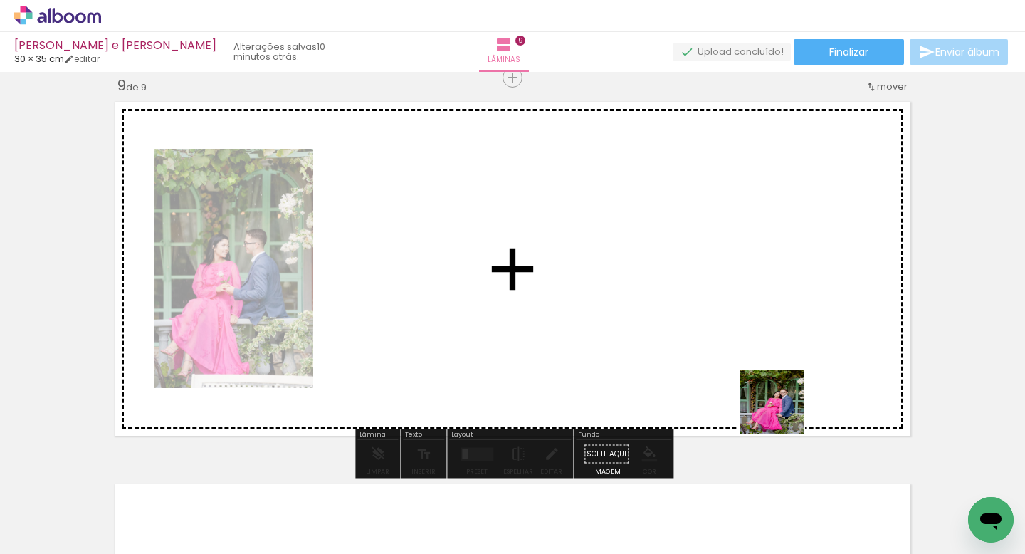
drag, startPoint x: 804, startPoint y: 503, endPoint x: 776, endPoint y: 376, distance: 129.7
click at [777, 376] on quentale-workspace at bounding box center [512, 277] width 1025 height 554
